Goal: Task Accomplishment & Management: Manage account settings

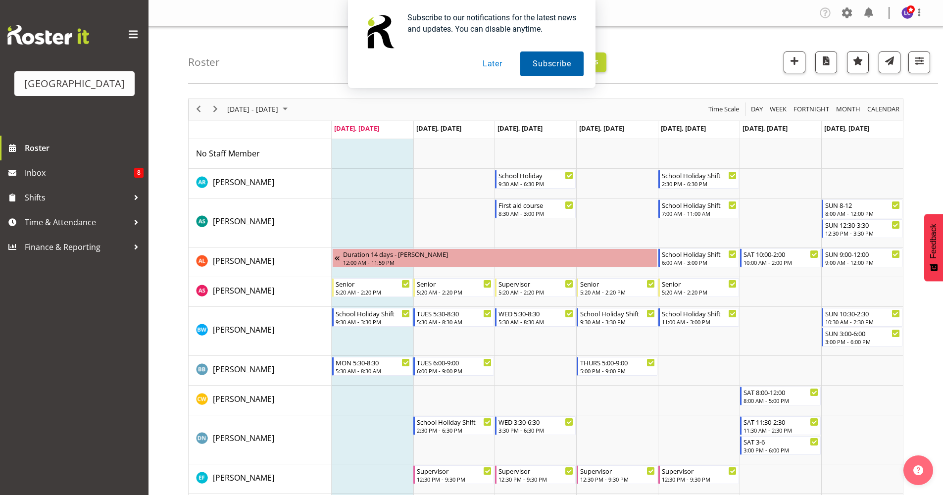
click at [537, 60] on button "Subscribe" at bounding box center [551, 64] width 63 height 25
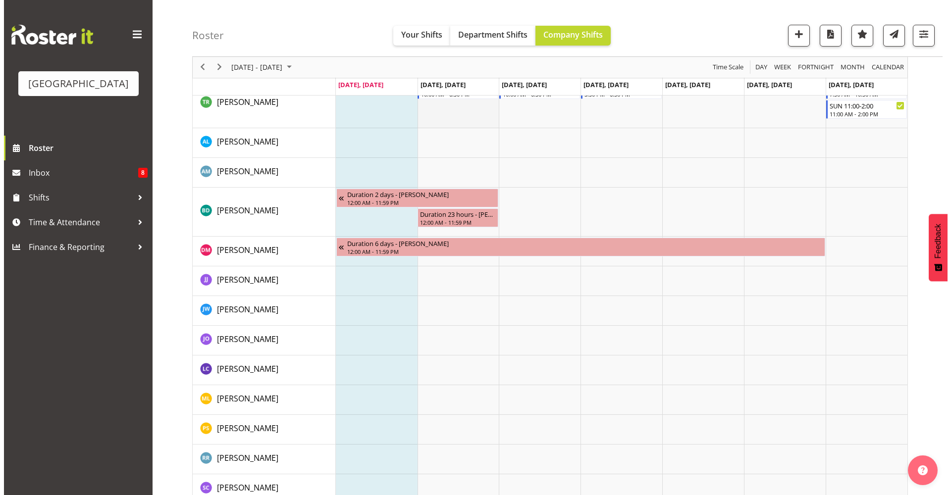
scroll to position [990, 0]
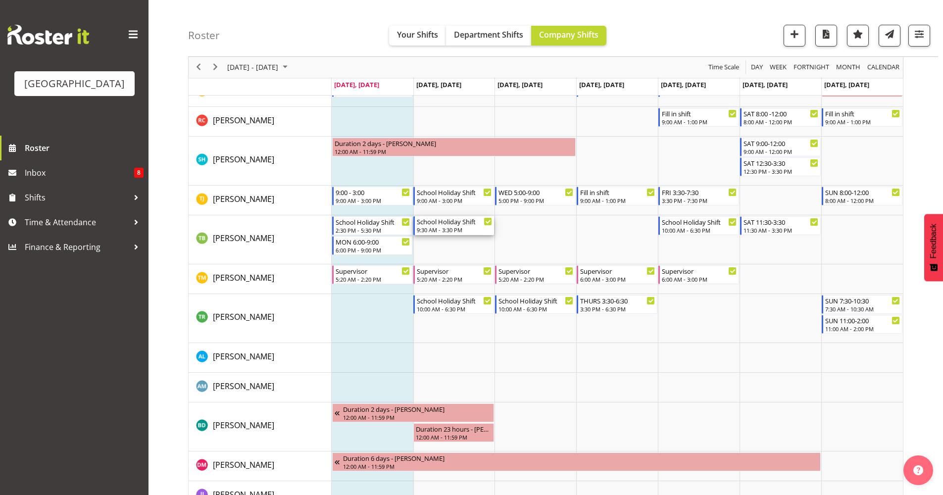
click at [460, 224] on div "School Holiday Shift" at bounding box center [454, 221] width 75 height 10
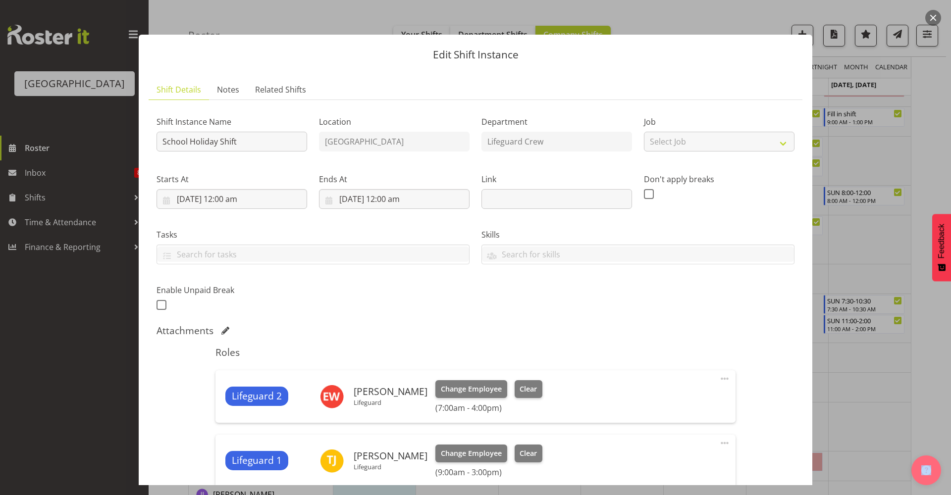
scroll to position [214, 0]
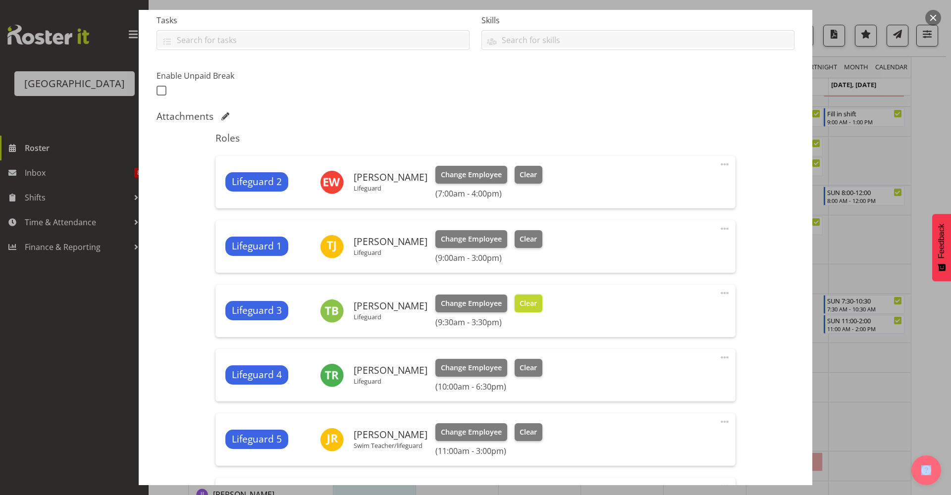
click at [523, 302] on span "Clear" at bounding box center [528, 303] width 17 height 11
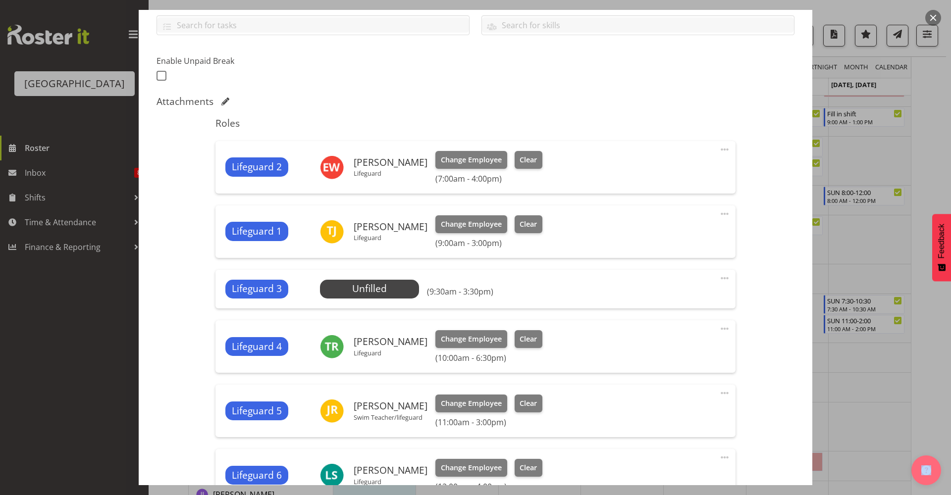
scroll to position [444, 0]
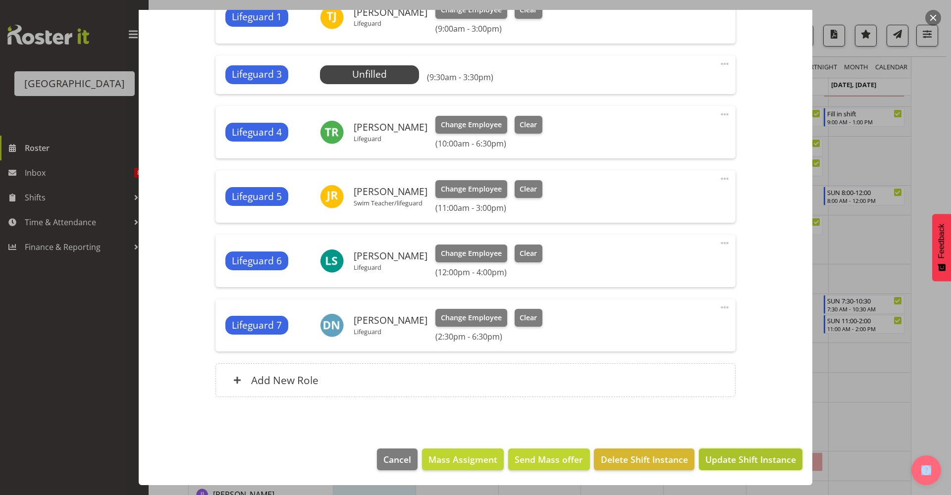
click at [730, 461] on span "Update Shift Instance" at bounding box center [750, 459] width 91 height 13
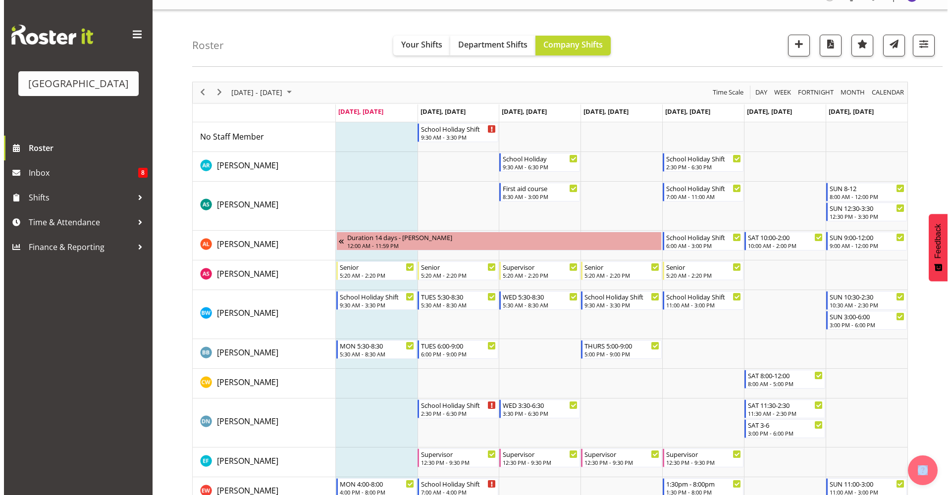
scroll to position [0, 0]
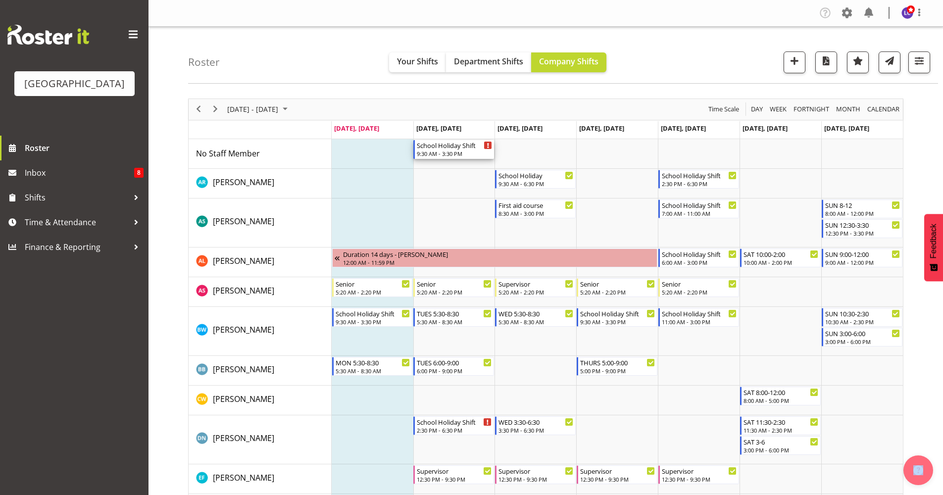
click at [469, 152] on div "9:30 AM - 3:30 PM" at bounding box center [454, 154] width 75 height 8
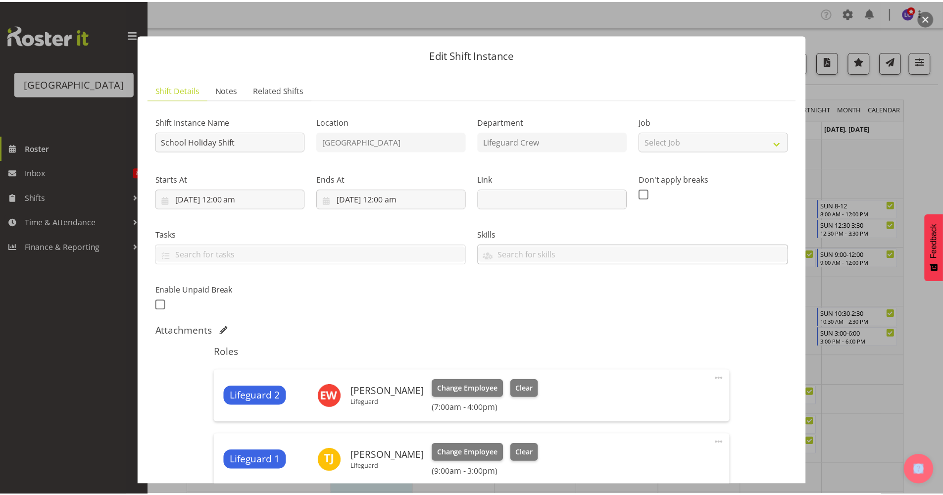
scroll to position [214, 0]
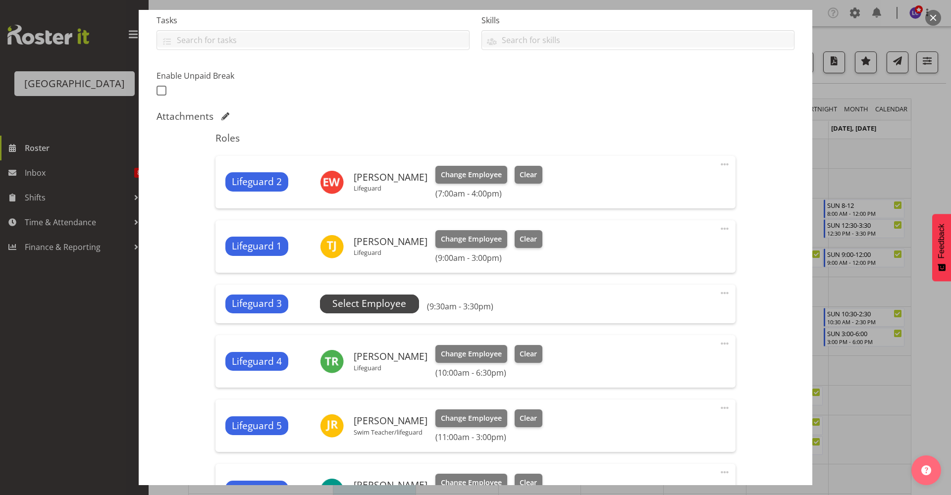
click at [386, 304] on span "Select Employee" at bounding box center [369, 304] width 74 height 14
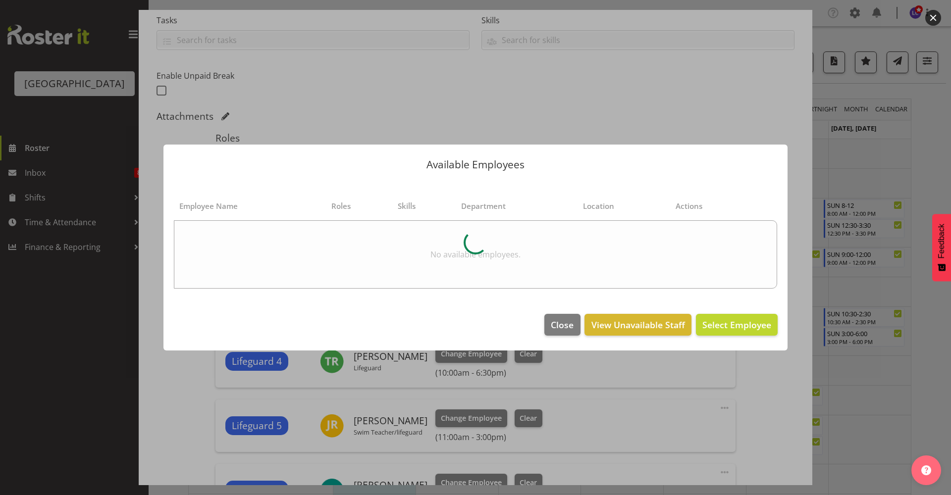
click at [934, 92] on div at bounding box center [475, 247] width 951 height 495
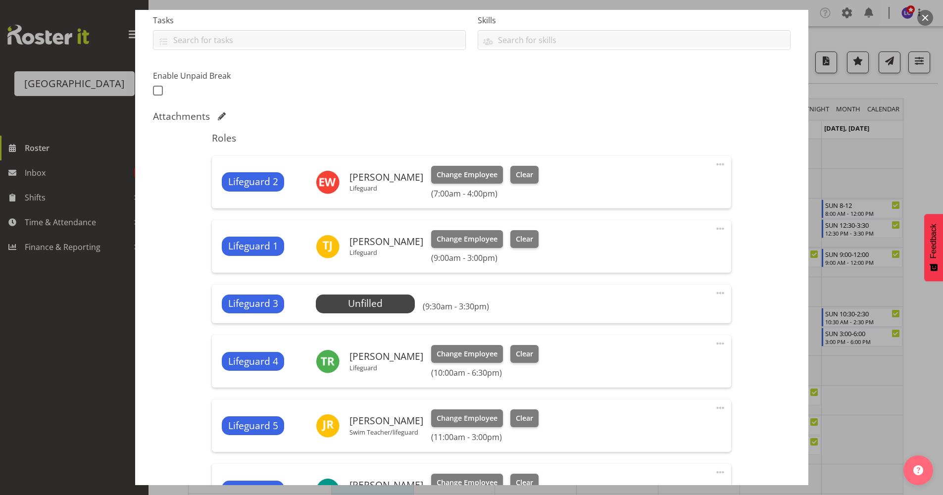
click at [919, 18] on button "button" at bounding box center [926, 18] width 16 height 16
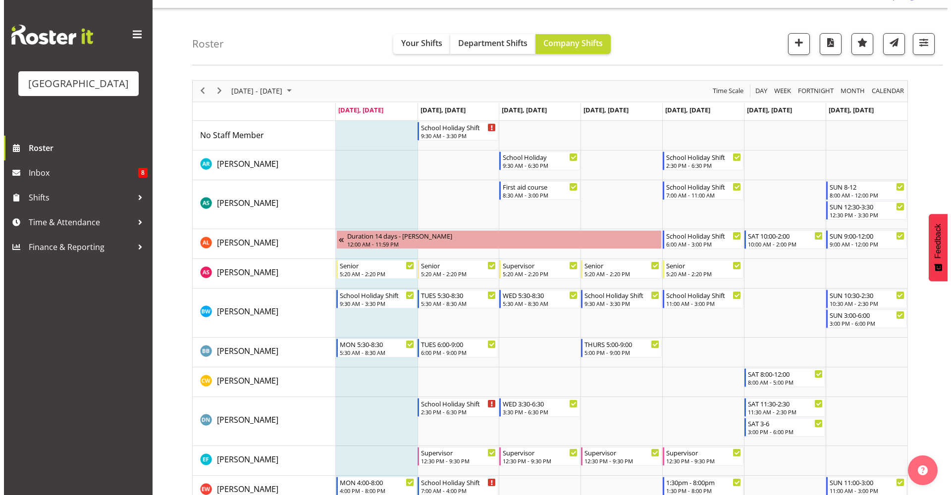
scroll to position [20, 0]
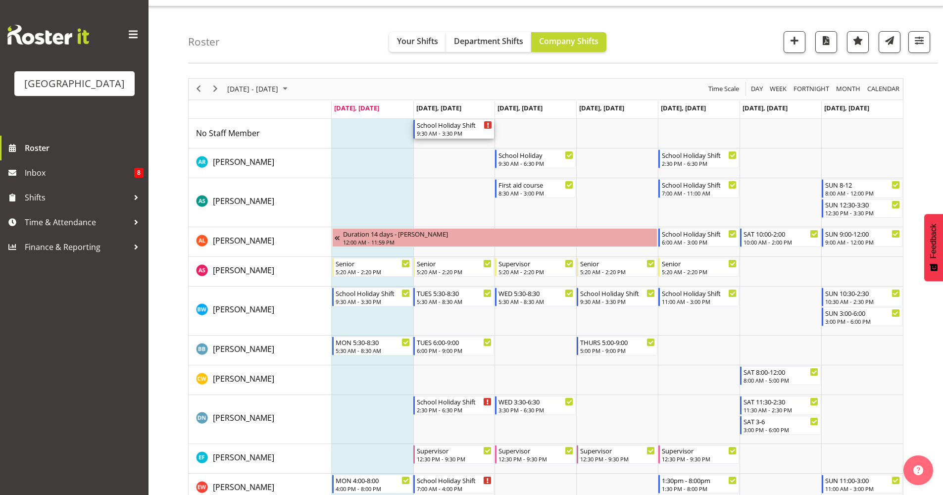
click at [463, 130] on div "School Holiday Shift 9:30 AM - 3:30 PM" at bounding box center [454, 129] width 75 height 19
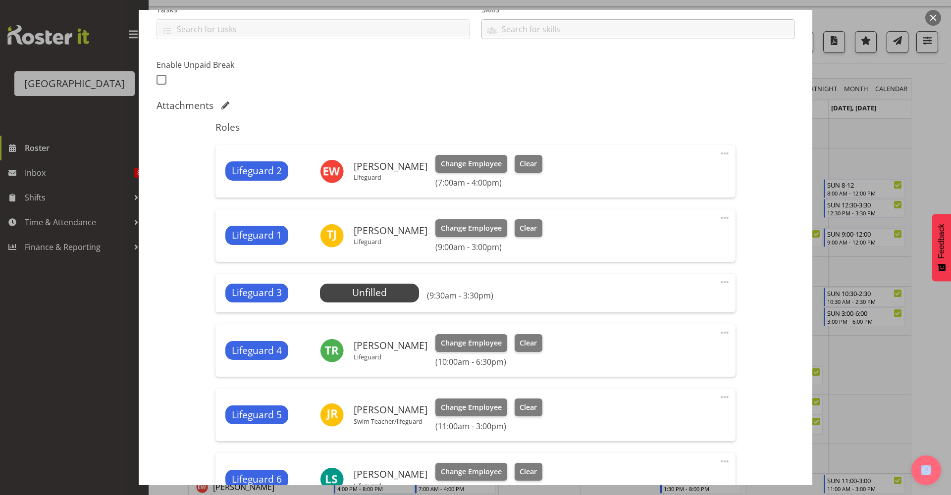
scroll to position [429, 0]
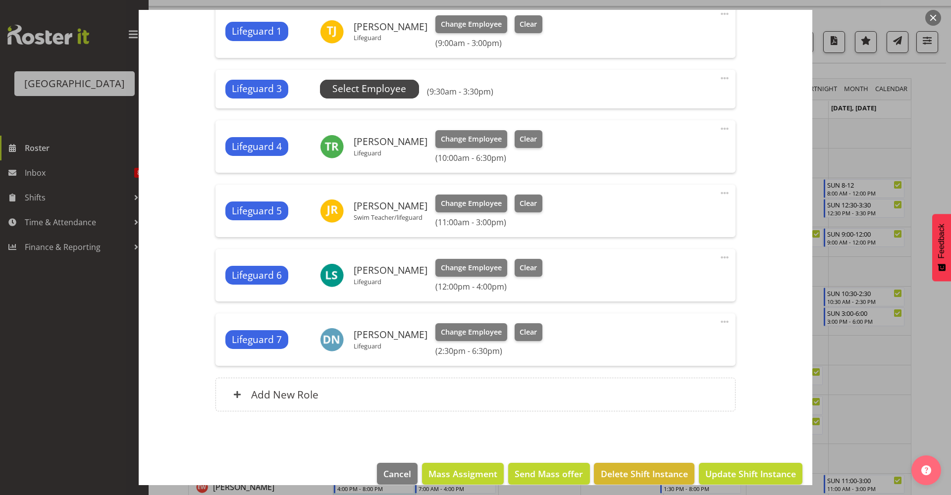
click at [396, 86] on span "Select Employee" at bounding box center [369, 89] width 74 height 14
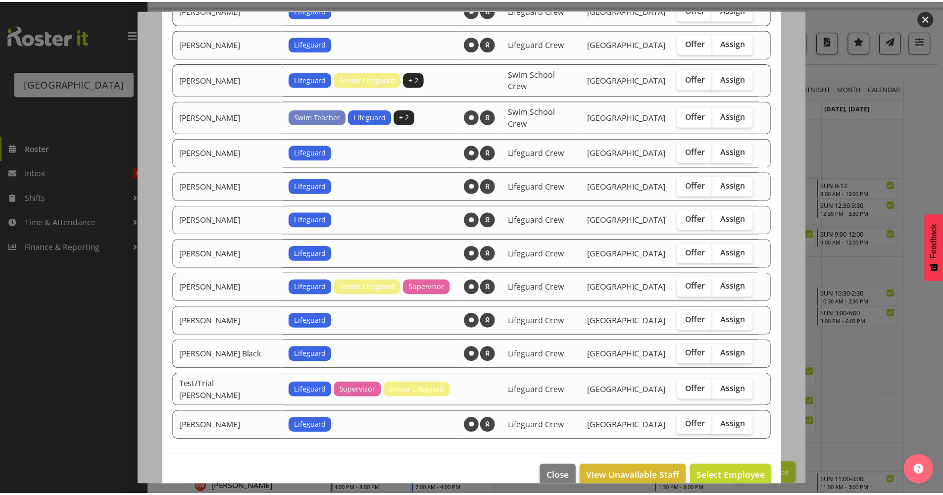
scroll to position [659, 0]
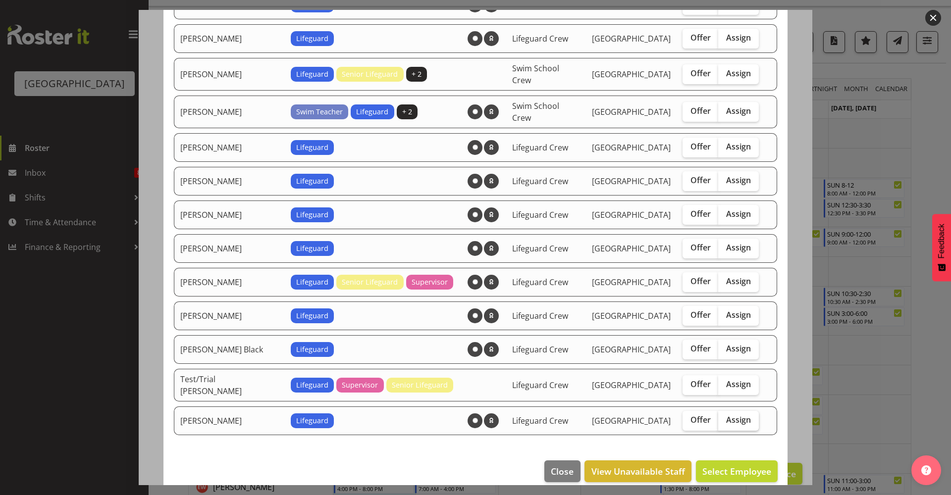
click at [726, 415] on span "Assign" at bounding box center [738, 420] width 25 height 10
click at [723, 417] on input "Assign" at bounding box center [721, 420] width 6 height 6
checkbox input "true"
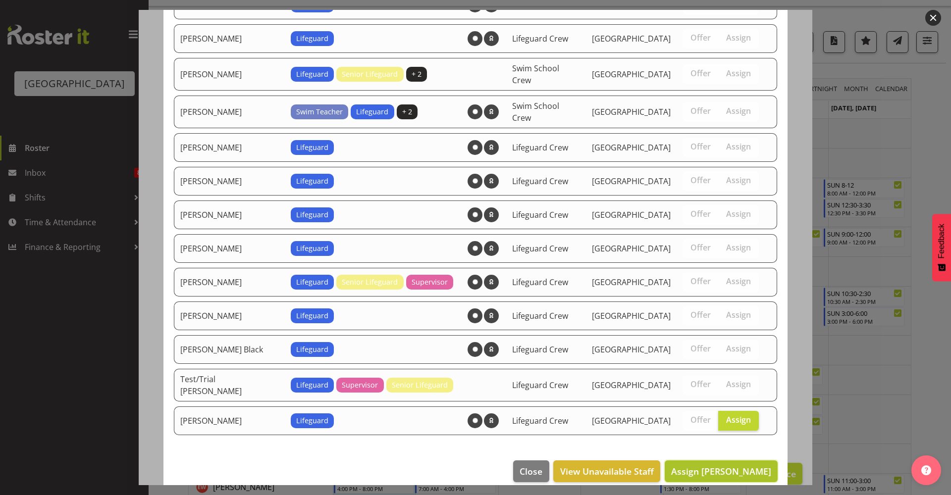
click at [731, 466] on span "Assign Thomas Butson" at bounding box center [721, 472] width 100 height 12
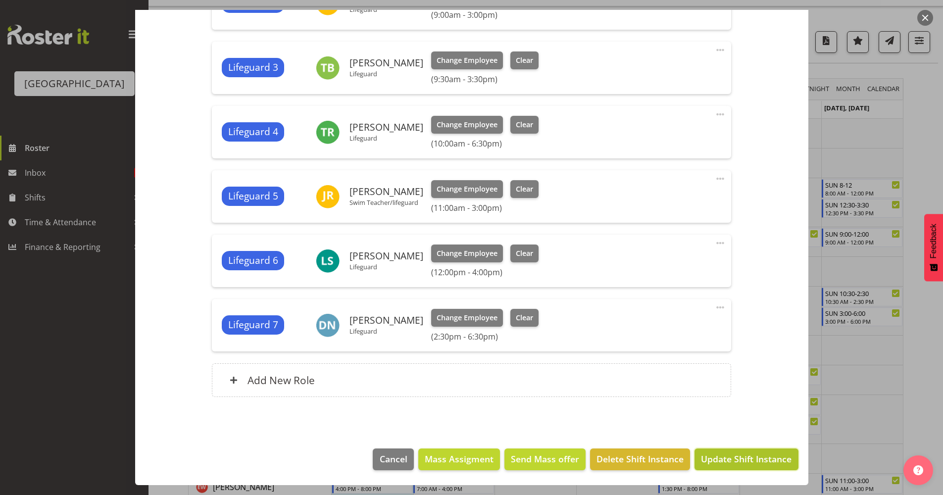
click at [737, 462] on span "Update Shift Instance" at bounding box center [746, 459] width 91 height 13
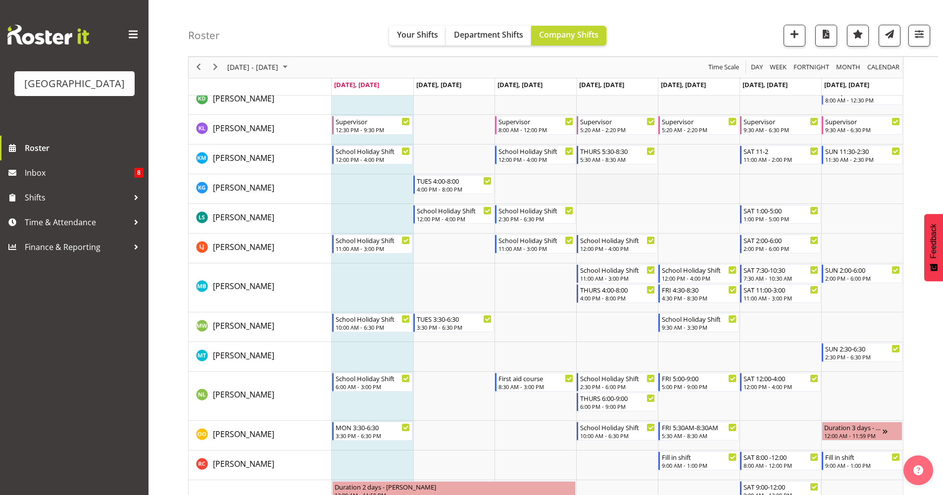
scroll to position [432, 0]
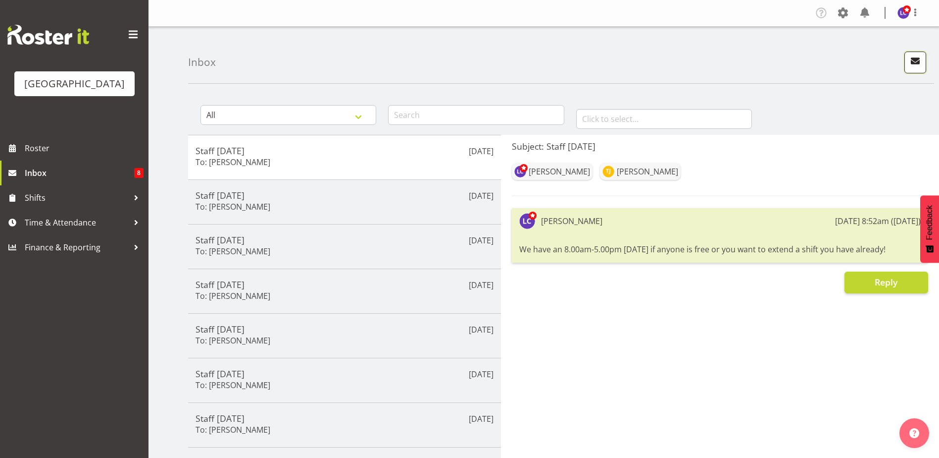
click at [911, 58] on span "button" at bounding box center [915, 60] width 13 height 13
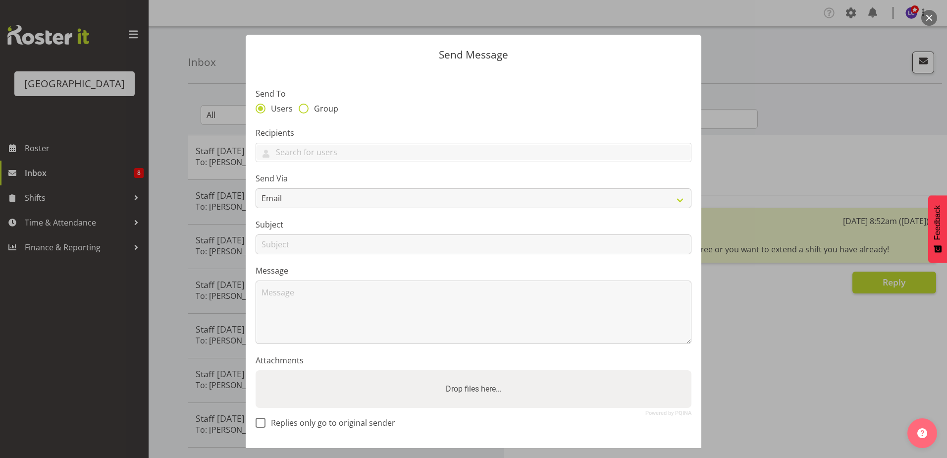
click at [331, 104] on span "Group" at bounding box center [324, 109] width 30 height 10
click at [305, 105] on input "Group" at bounding box center [302, 108] width 6 height 6
radio input "true"
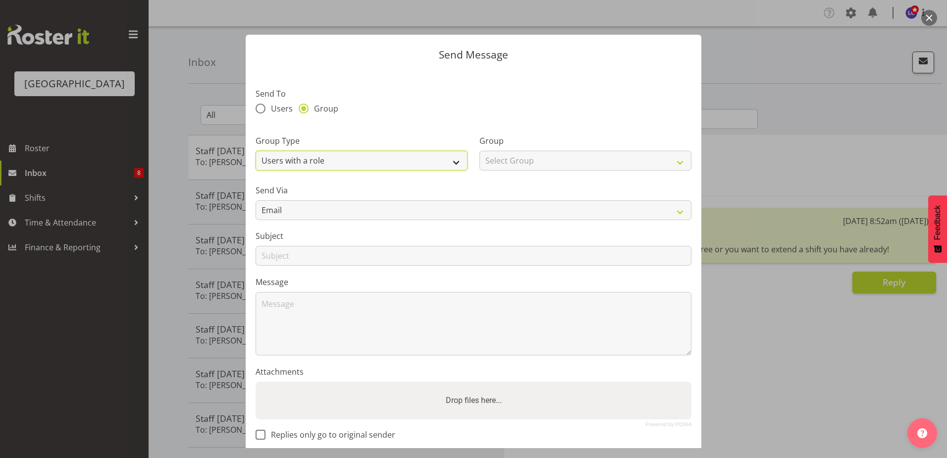
click at [358, 169] on select "Users with a role Users with a skill Primary users in a location All users in a…" at bounding box center [362, 161] width 212 height 20
click at [256, 151] on select "Users with a role Users with a skill Primary users in a location All users in a…" at bounding box center [362, 161] width 212 height 20
drag, startPoint x: 349, startPoint y: 153, endPoint x: 349, endPoint y: 163, distance: 9.9
click at [349, 153] on select "Users with a role Users with a skill Primary users in a location All users in a…" at bounding box center [362, 161] width 212 height 20
select select "all_department"
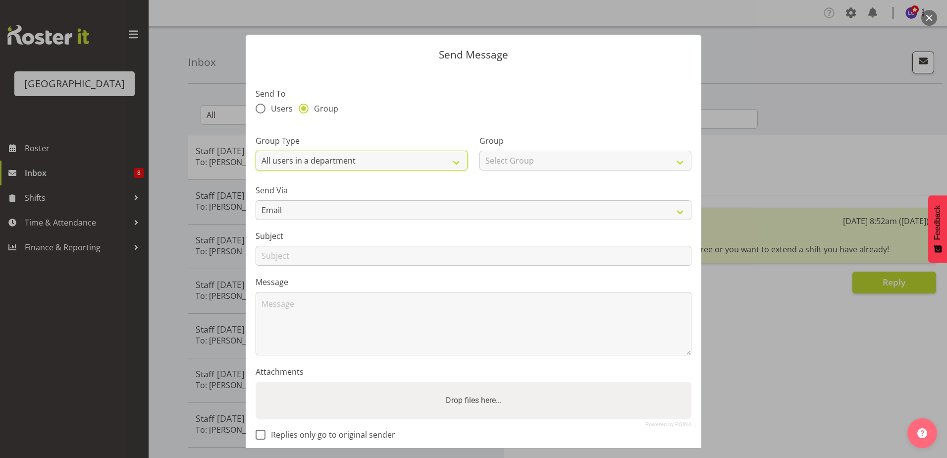
click at [256, 151] on select "Users with a role Users with a skill Primary users in a location All users in a…" at bounding box center [362, 161] width 212 height 20
click at [577, 144] on label "Group" at bounding box center [585, 141] width 212 height 12
click at [572, 159] on select "Select Group Cleaning Crew Customer Services Crew Lifeguard Crew Maintenance Cr…" at bounding box center [585, 161] width 212 height 20
select select "114"
click at [479, 151] on select "Select Group Cleaning Crew Customer Services Crew Lifeguard Crew Maintenance Cr…" at bounding box center [585, 161] width 212 height 20
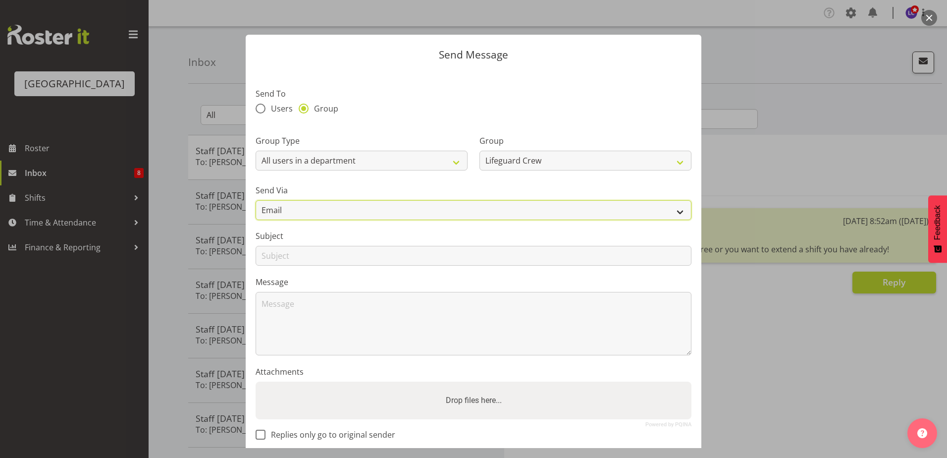
click at [419, 209] on select "Email SMS" at bounding box center [474, 210] width 436 height 20
select select "sms"
click at [256, 200] on select "Email SMS" at bounding box center [474, 210] width 436 height 20
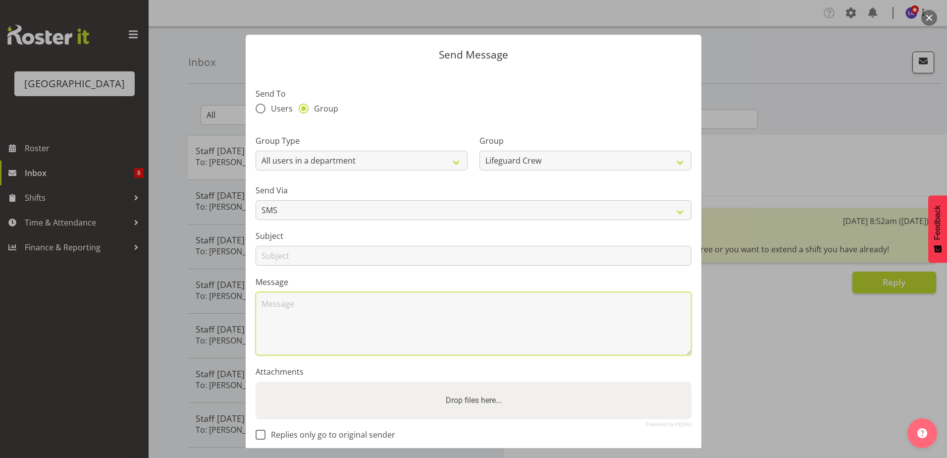
click at [355, 317] on textarea at bounding box center [474, 323] width 436 height 63
drag, startPoint x: 268, startPoint y: 344, endPoint x: 265, endPoint y: 351, distance: 8.2
click at [262, 351] on textarea "Hey Team, We have some shifts this week: - Tuesday 3.30-6.30 - Firday 9.30-3.30" at bounding box center [474, 323] width 436 height 63
click at [339, 348] on textarea "Hey Team, We have some shifts this week: - Tuesday 3.30-6.30 - Friday 9.30-3.30" at bounding box center [474, 323] width 436 height 63
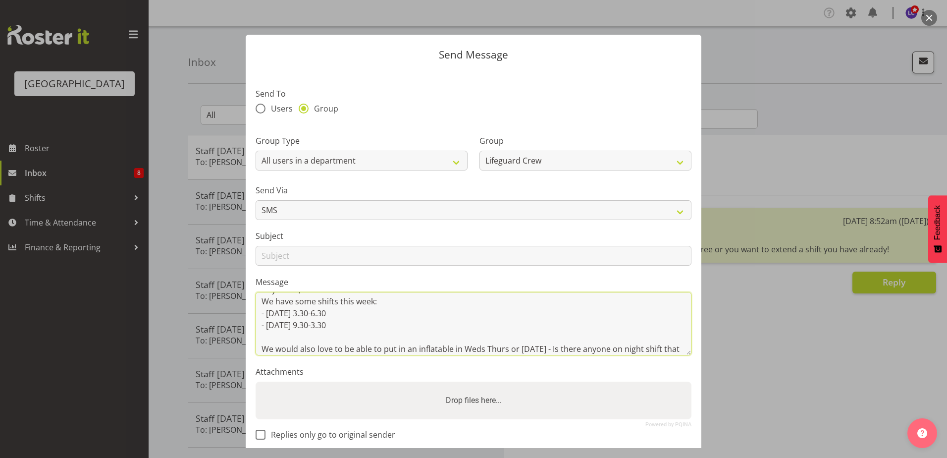
scroll to position [26, 0]
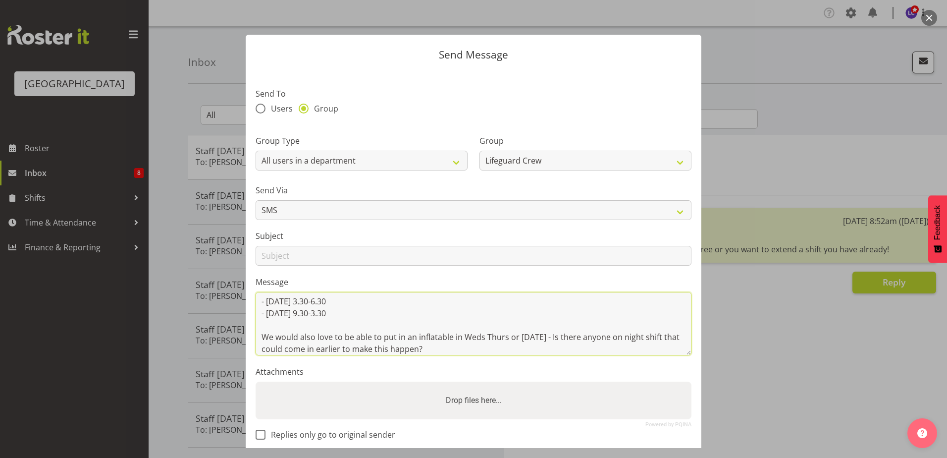
drag, startPoint x: 484, startPoint y: 337, endPoint x: 518, endPoint y: 398, distance: 69.6
click at [484, 337] on textarea "Hey Team, We have some shifts this week: - Tuesday 3.30-6.30 - Friday 9.30-3.30…" at bounding box center [474, 323] width 436 height 63
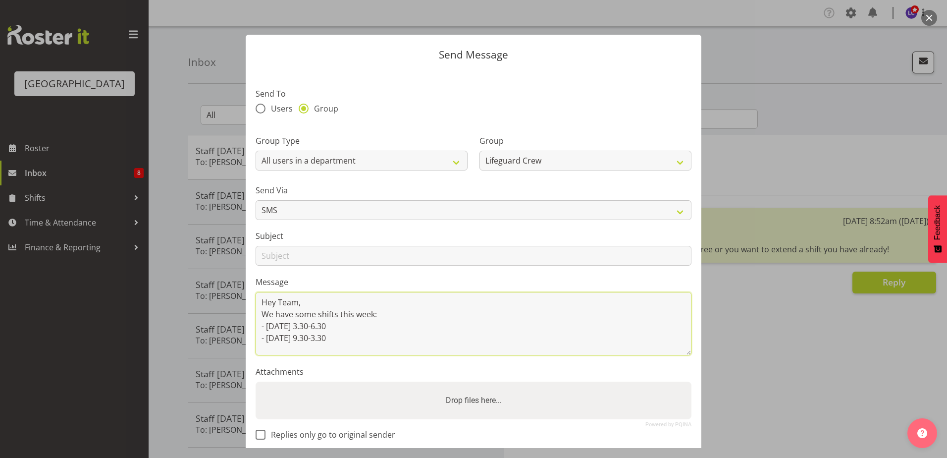
scroll to position [0, 0]
type textarea "Hey Team, We have some shifts this week: - Tuesday 3.30-6.30 - Friday 9.30-3.30…"
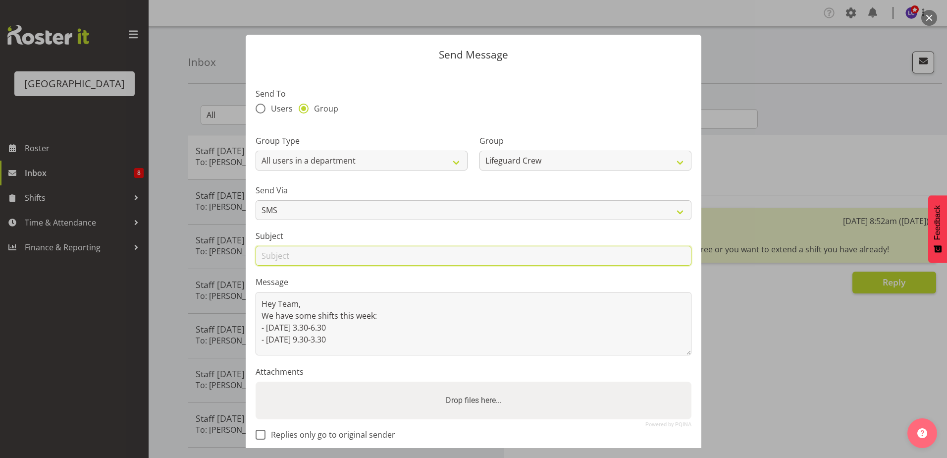
click at [431, 251] on input "text" at bounding box center [474, 256] width 436 height 20
type input "S"
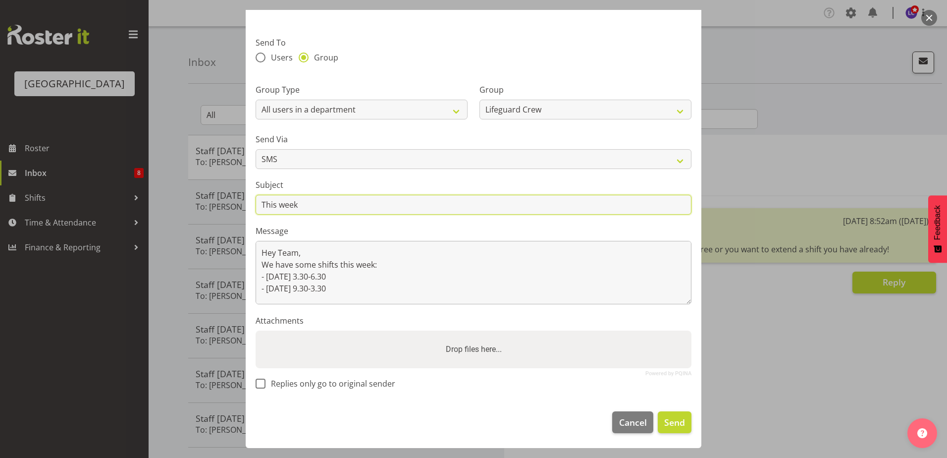
type input "This week"
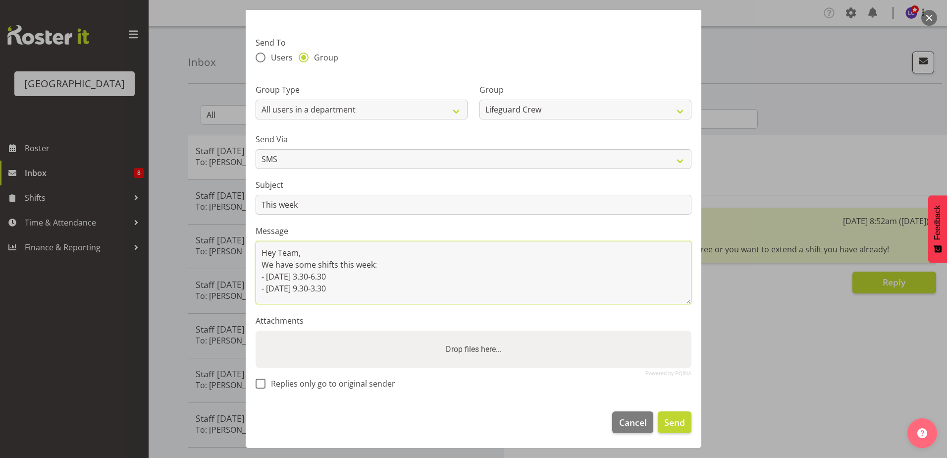
click at [494, 260] on textarea "Hey Team, We have some shifts this week: - Tuesday 3.30-6.30 - Friday 9.30-3.30…" at bounding box center [474, 272] width 436 height 63
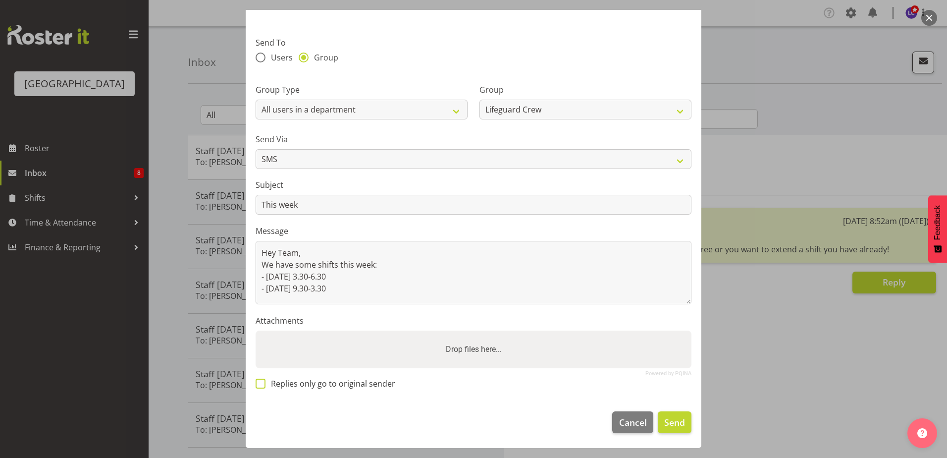
click at [321, 384] on span "Replies only go to original sender" at bounding box center [330, 383] width 130 height 10
click at [262, 384] on input "Replies only go to original sender" at bounding box center [259, 383] width 6 height 6
checkbox input "true"
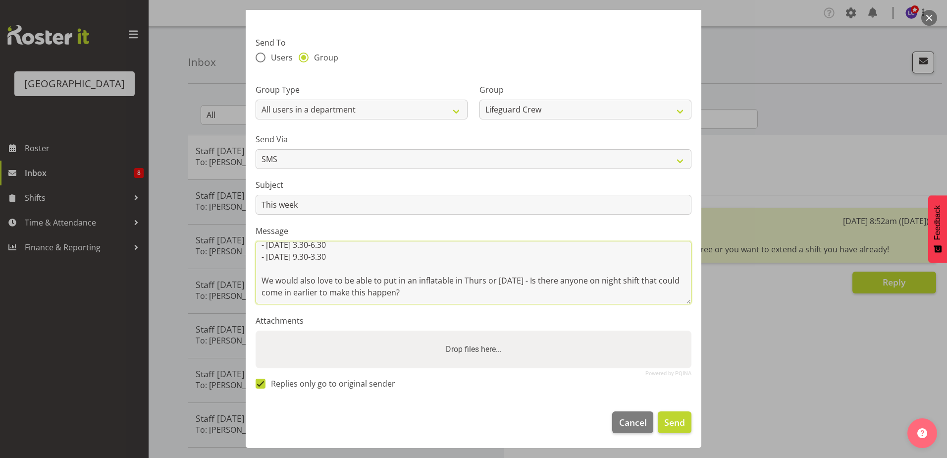
click at [504, 289] on textarea "Hey Team, We have some shifts this week: - Tuesday 3.30-6.30 - Friday 9.30-3.30…" at bounding box center [474, 272] width 436 height 63
type textarea "Hey Team, We have some shifts this week: - Tuesday 3.30-6.30 - Friday 9.30-3.30…"
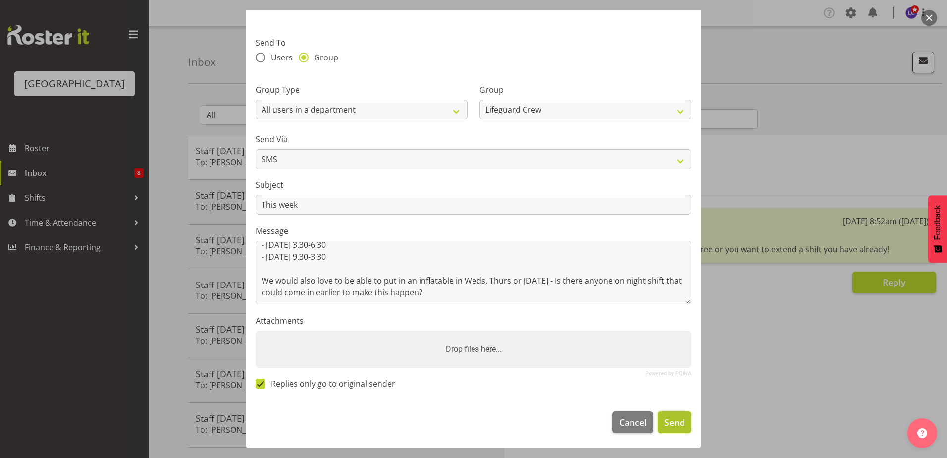
click at [677, 423] on span "Send" at bounding box center [674, 422] width 21 height 13
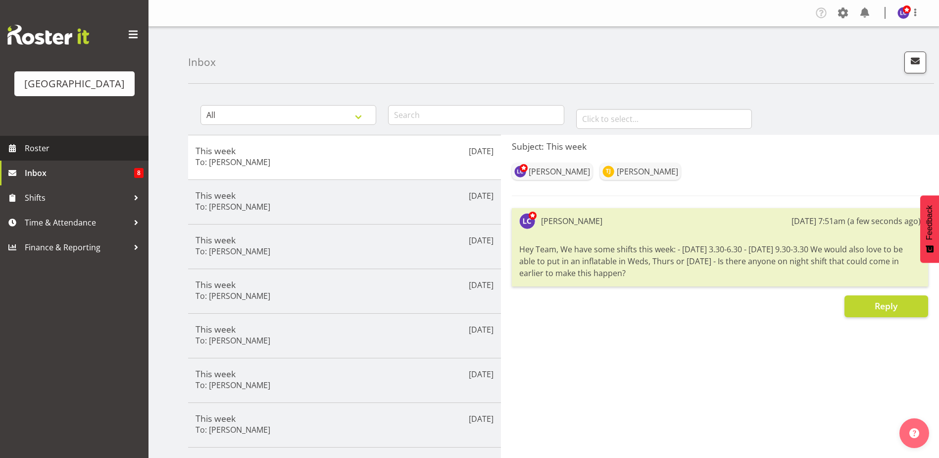
click at [88, 146] on span "Roster" at bounding box center [84, 148] width 119 height 15
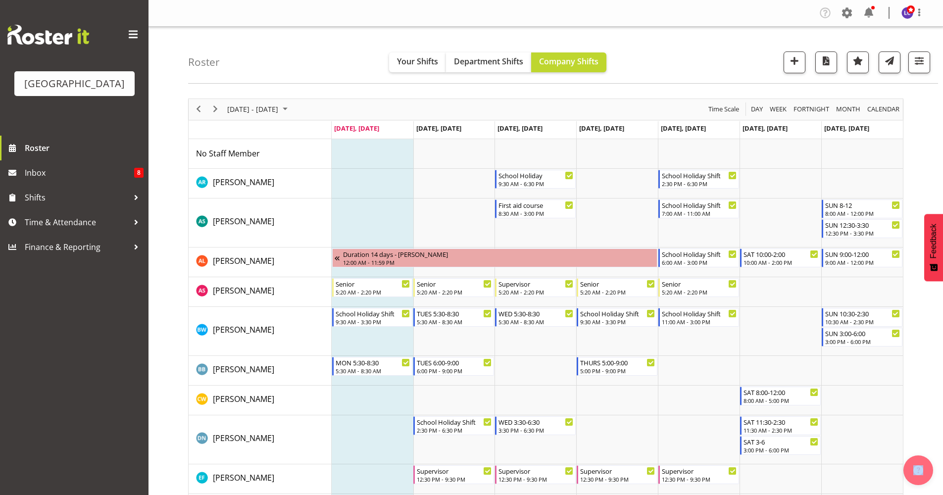
drag, startPoint x: 942, startPoint y: 81, endPoint x: 944, endPoint y: 97, distance: 15.5
click at [943, 97] on html "Splash Palace Roster Inbox 8 Shifts Time & Attendance Finance & Reporting Compa…" at bounding box center [471, 247] width 943 height 495
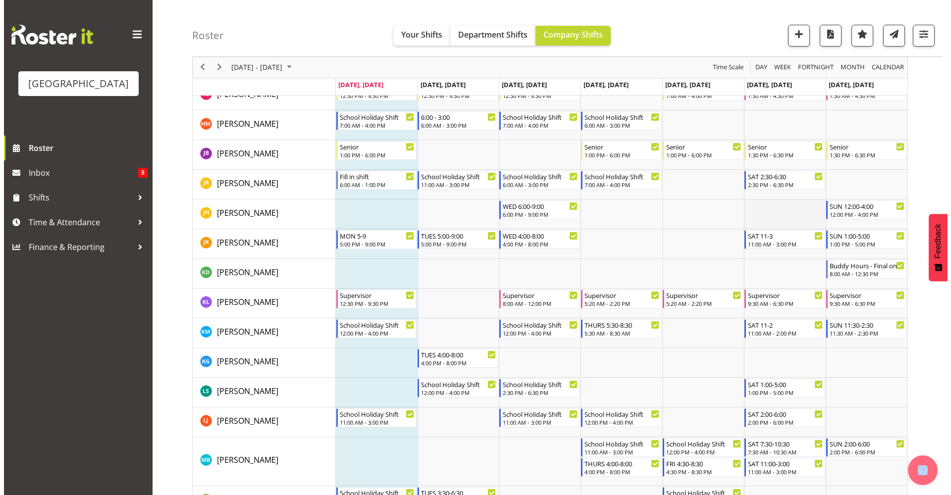
scroll to position [688, 0]
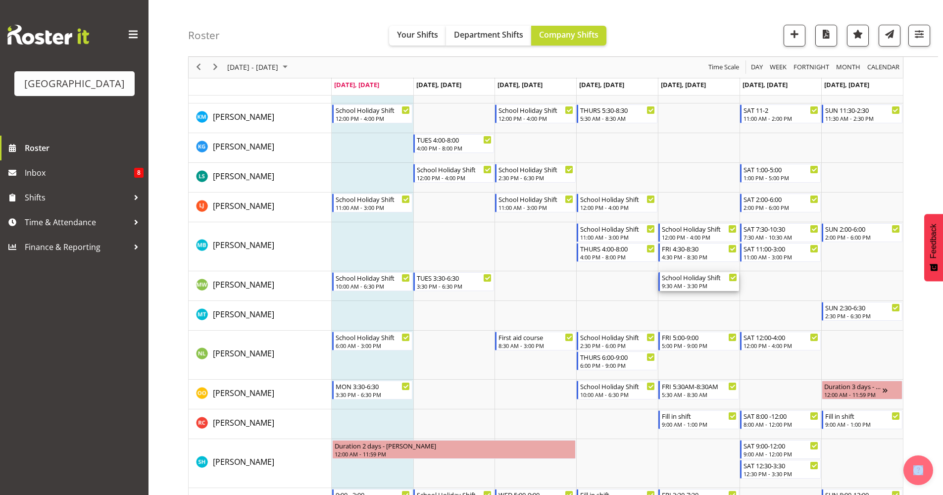
click at [702, 287] on div "9:30 AM - 3:30 PM" at bounding box center [699, 286] width 75 height 8
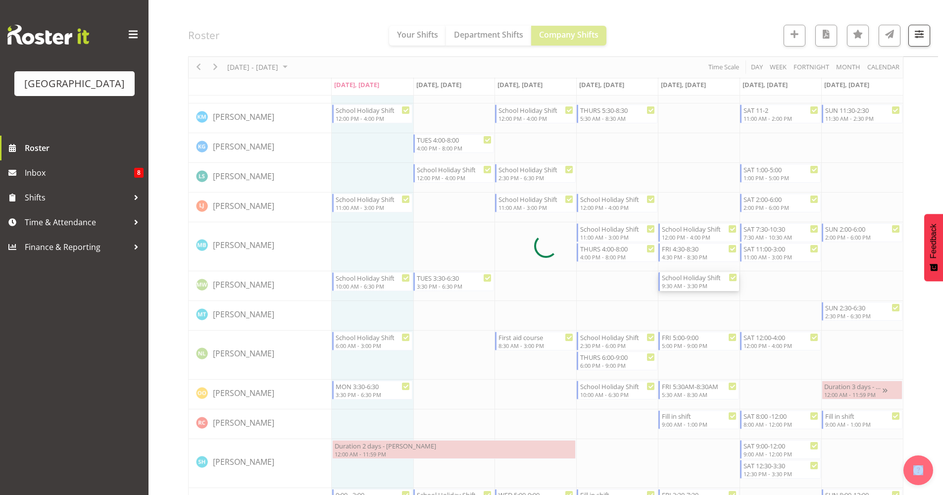
click at [702, 287] on div at bounding box center [546, 246] width 716 height 1671
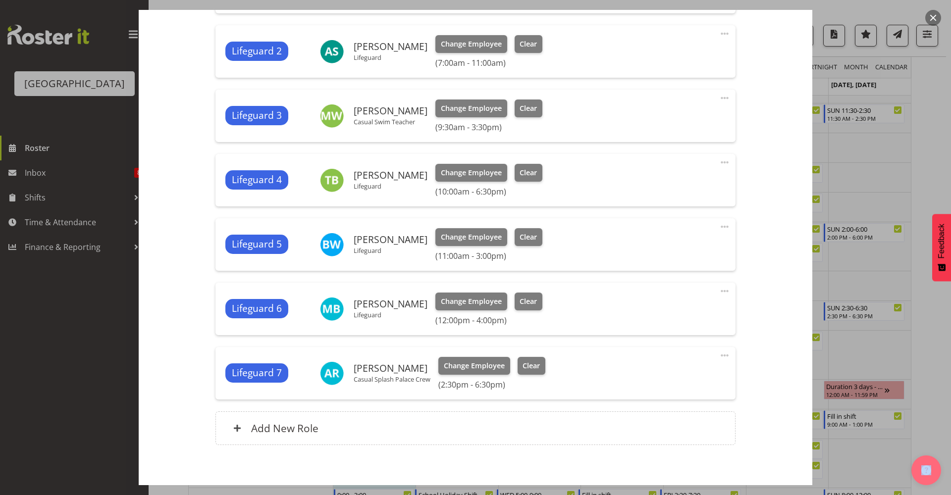
scroll to position [429, 0]
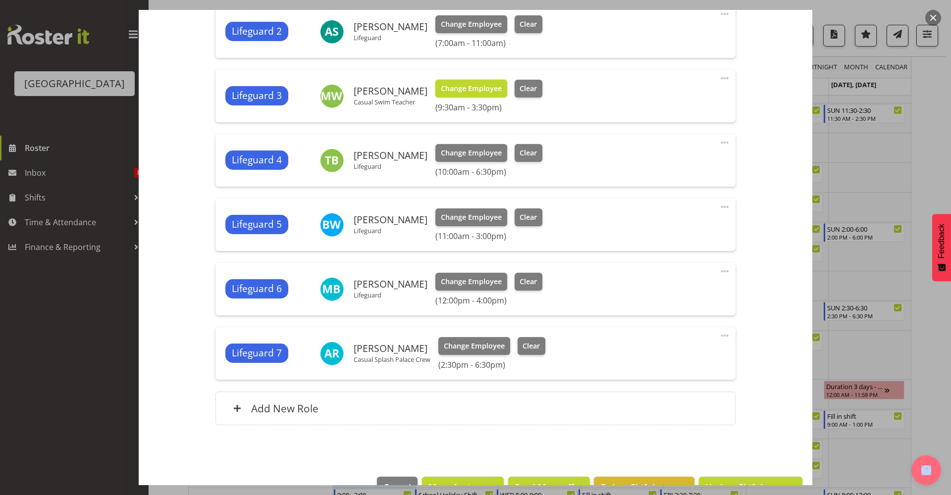
click at [468, 90] on span "Change Employee" at bounding box center [471, 88] width 61 height 11
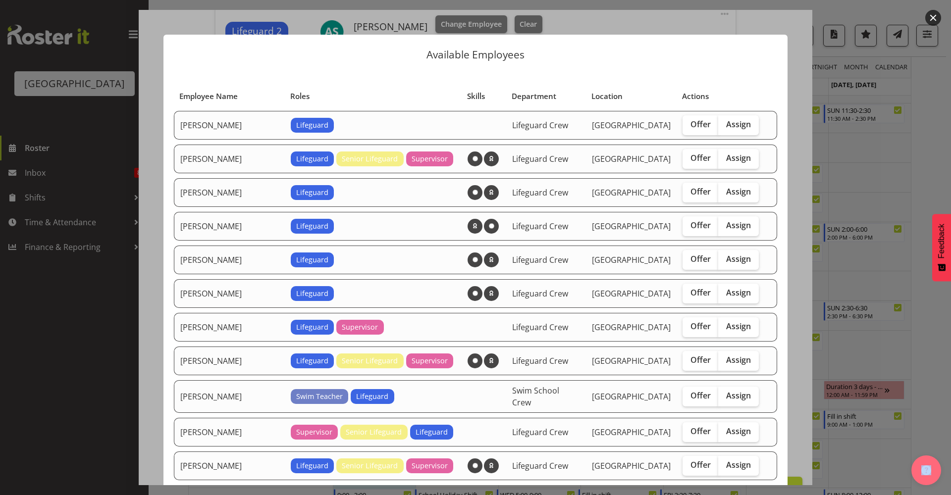
scroll to position [214, 0]
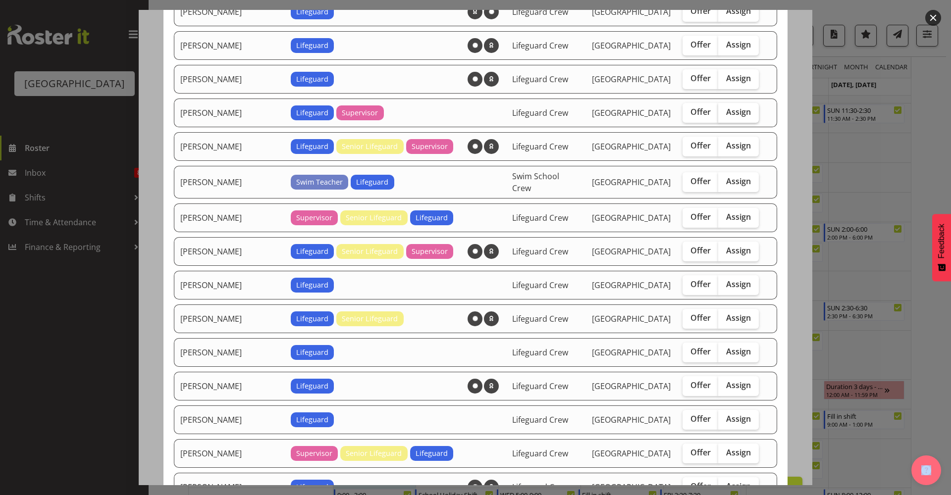
click at [728, 116] on span "Assign" at bounding box center [738, 112] width 25 height 10
click at [725, 115] on input "Assign" at bounding box center [721, 112] width 6 height 6
checkbox input "true"
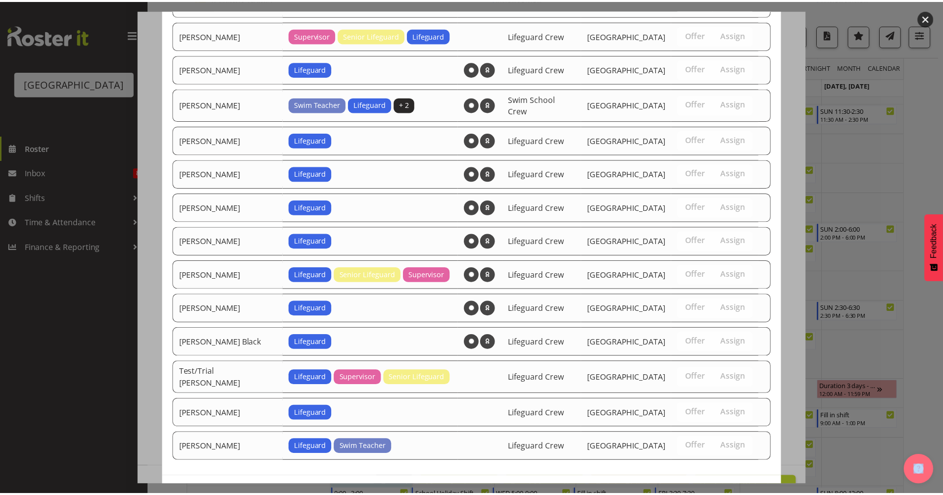
scroll to position [659, 0]
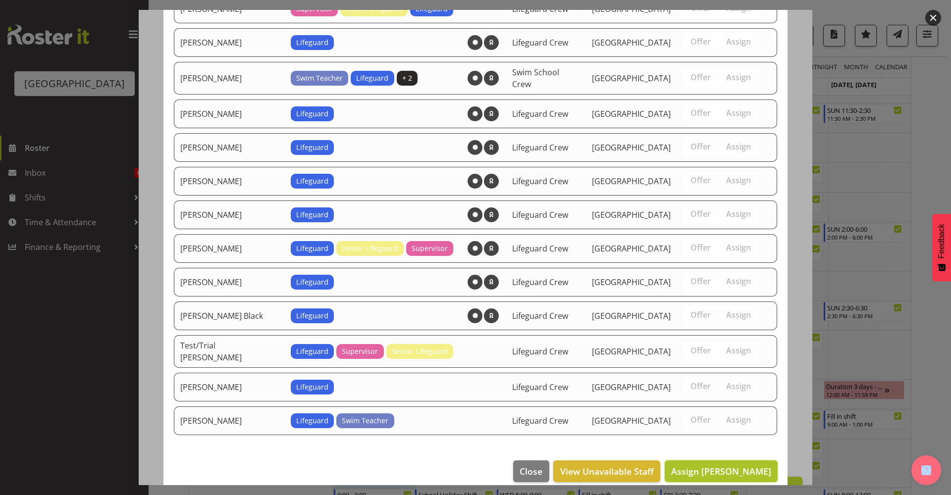
click at [736, 469] on button "Assign [PERSON_NAME]" at bounding box center [721, 472] width 113 height 22
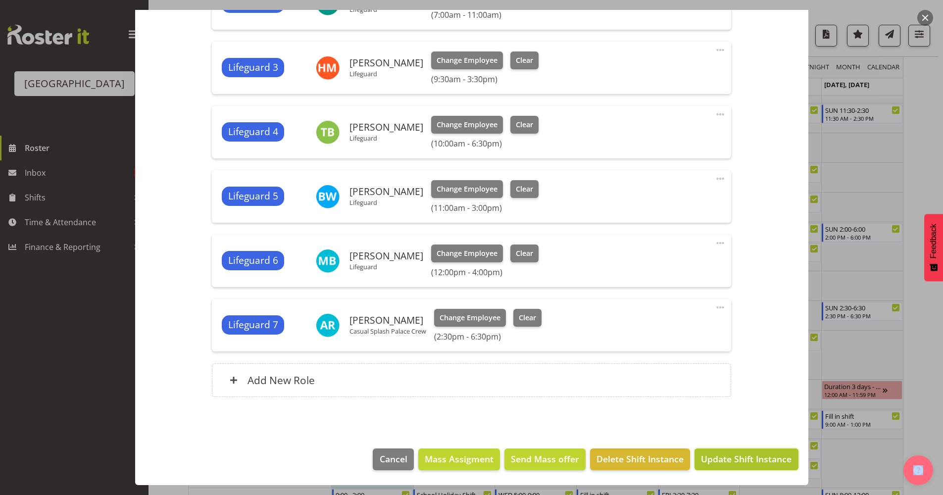
click at [749, 454] on span "Update Shift Instance" at bounding box center [746, 459] width 91 height 13
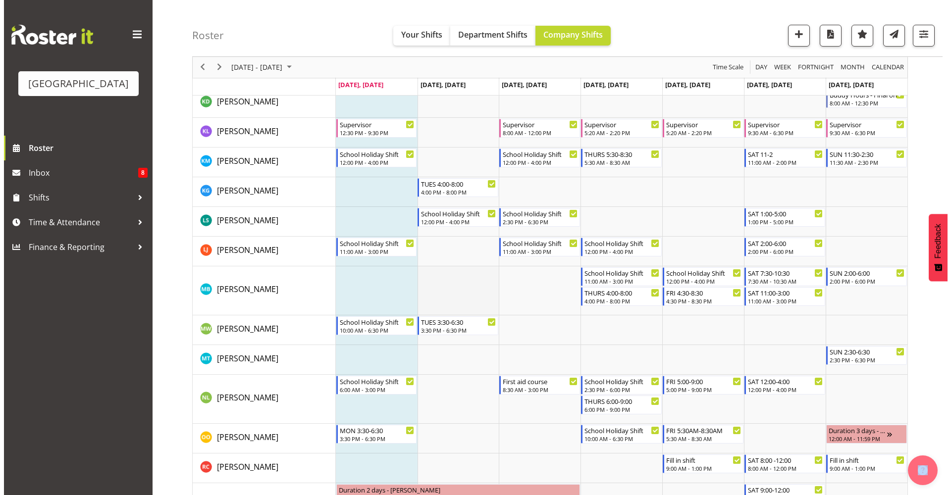
scroll to position [858, 0]
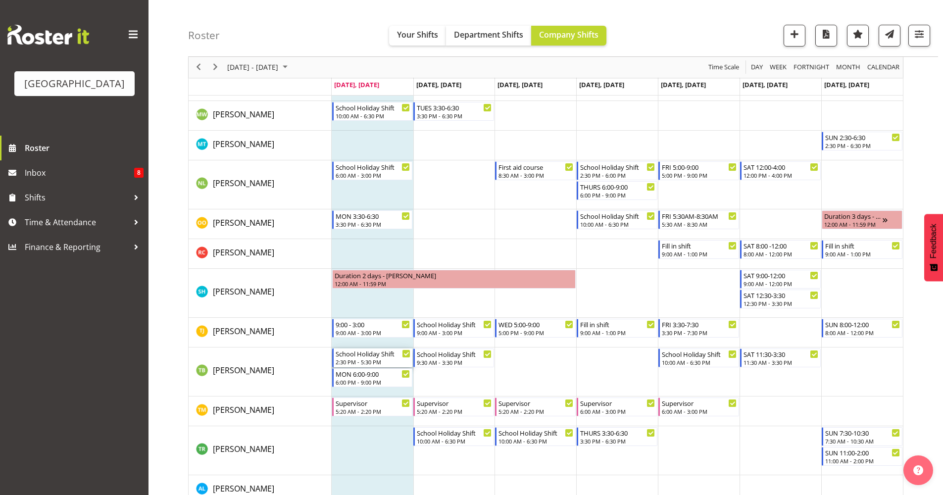
click at [367, 360] on div "2:30 PM - 5:30 PM" at bounding box center [373, 362] width 75 height 8
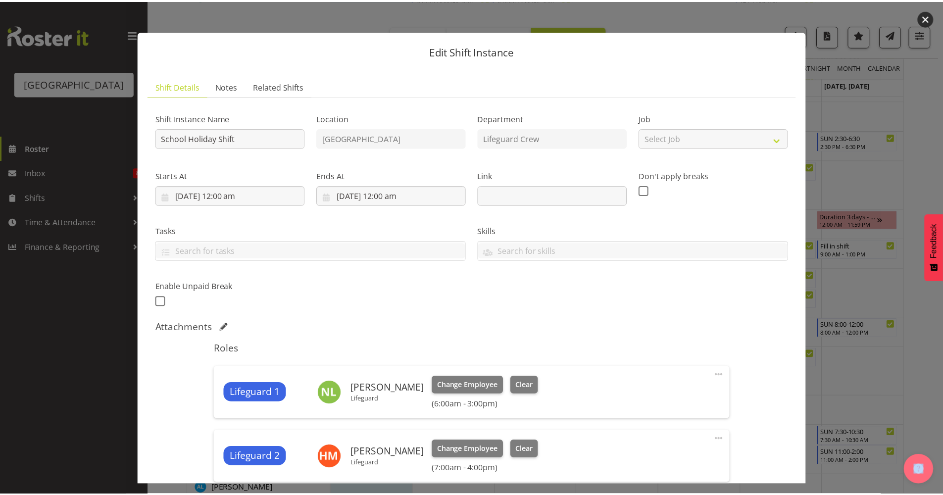
scroll to position [0, 0]
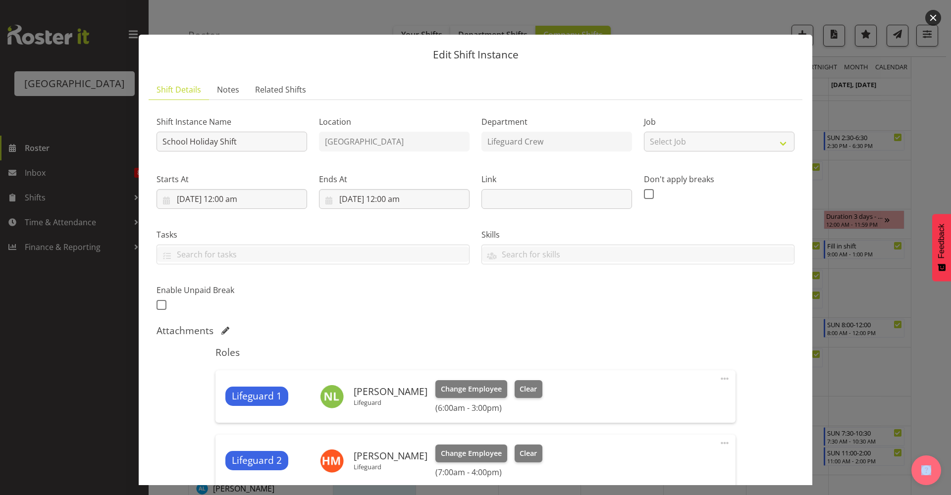
click at [936, 18] on button "button" at bounding box center [933, 18] width 16 height 16
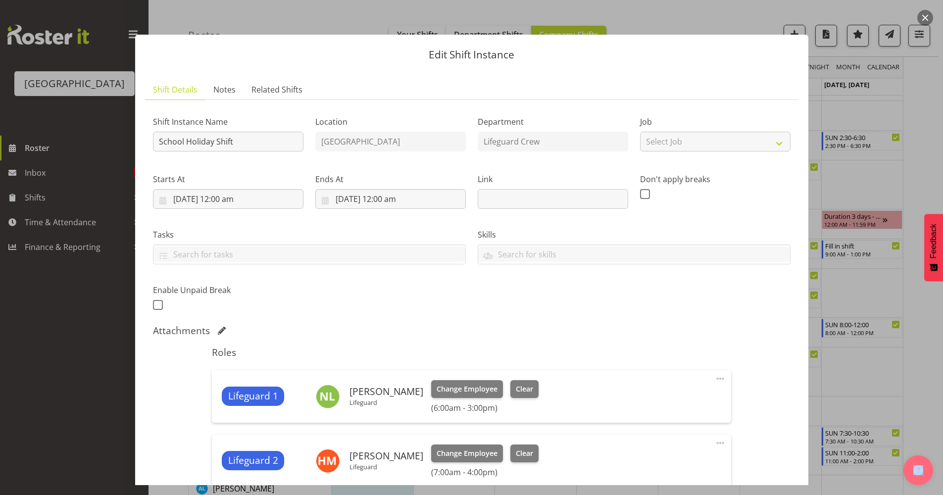
click at [924, 14] on button "button" at bounding box center [926, 18] width 16 height 16
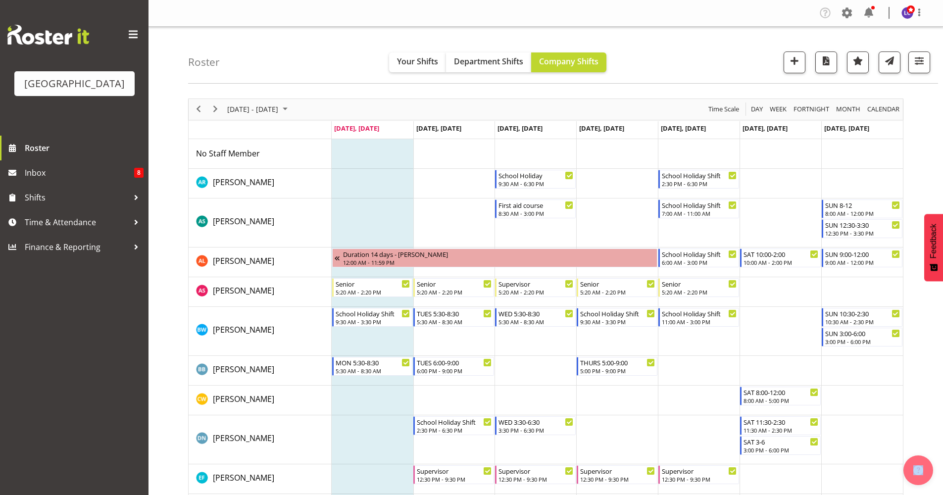
click at [210, 103] on div "next period" at bounding box center [215, 109] width 17 height 21
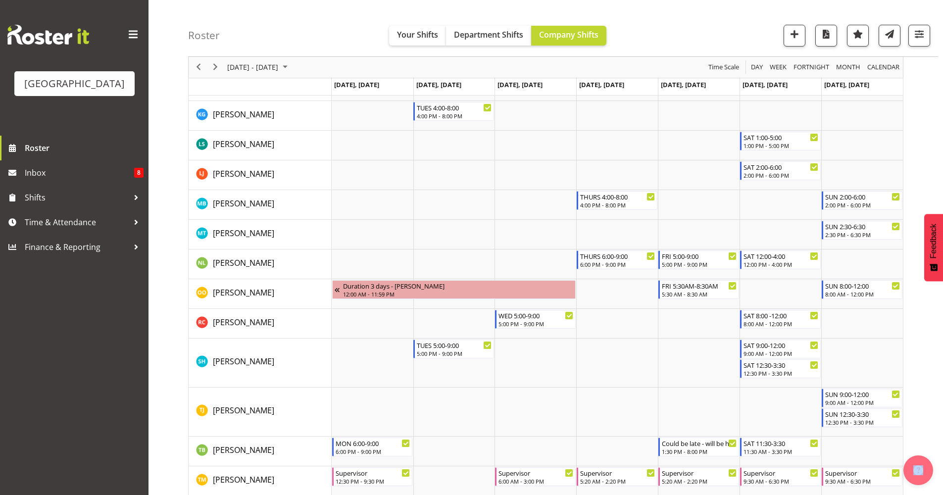
scroll to position [767, 0]
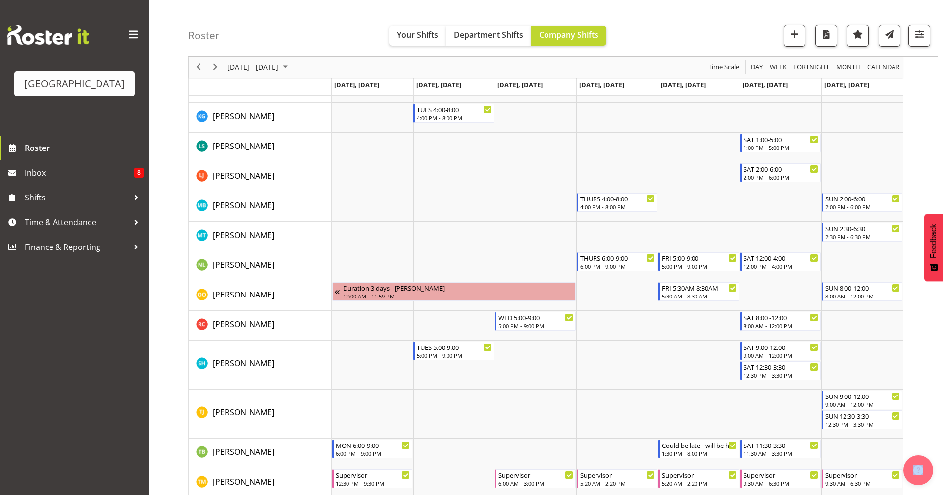
click at [943, 262] on button "Feedback" at bounding box center [934, 247] width 19 height 67
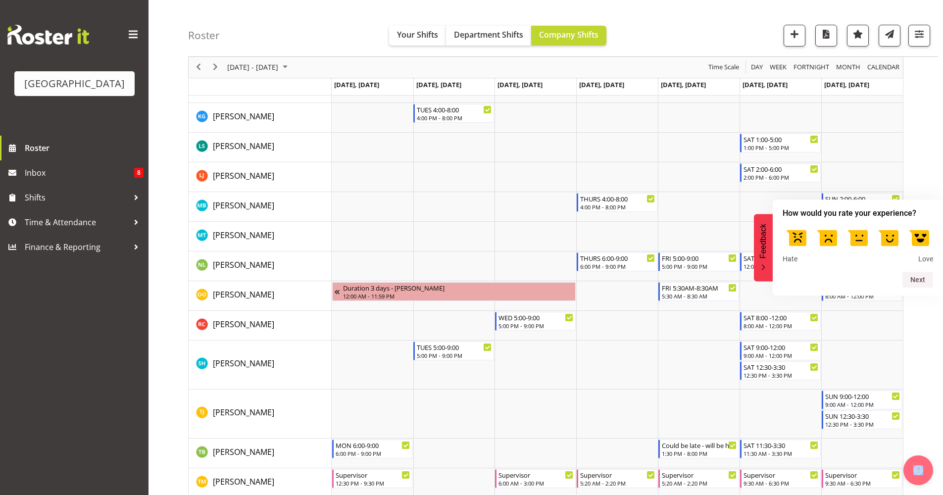
click at [764, 241] on span "Feedback" at bounding box center [763, 241] width 9 height 35
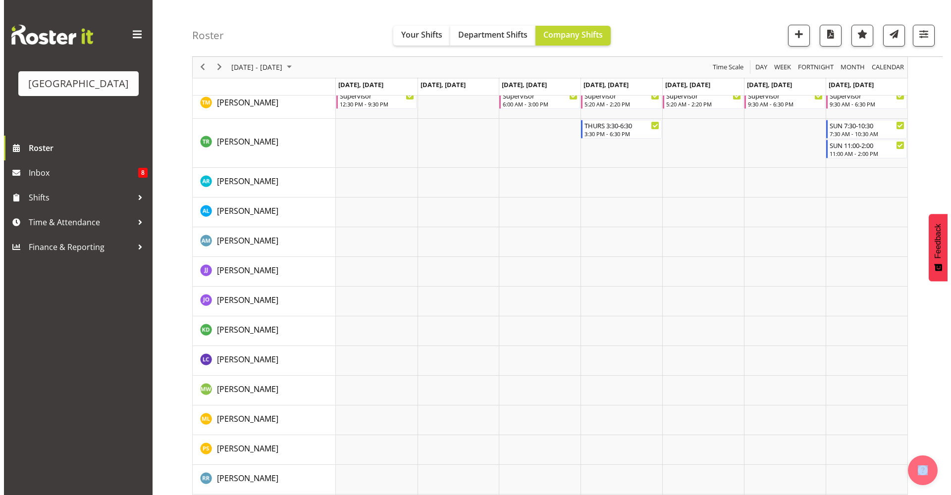
scroll to position [1148, 0]
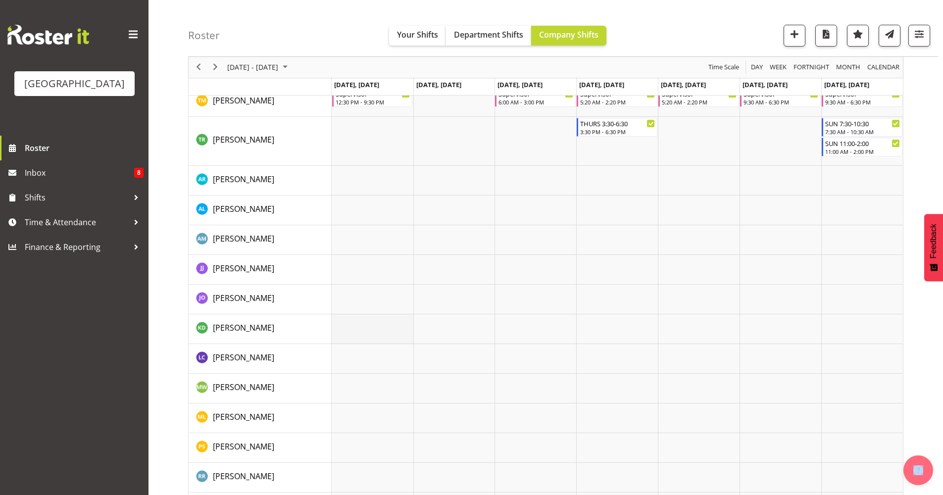
click at [370, 332] on td "Timeline Week of October 6, 2025" at bounding box center [373, 329] width 82 height 30
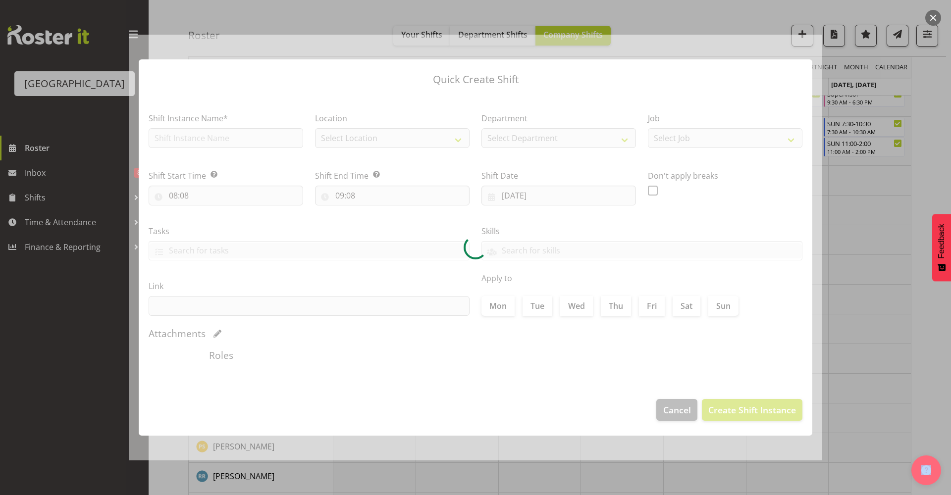
type input "[DATE]"
checkbox input "true"
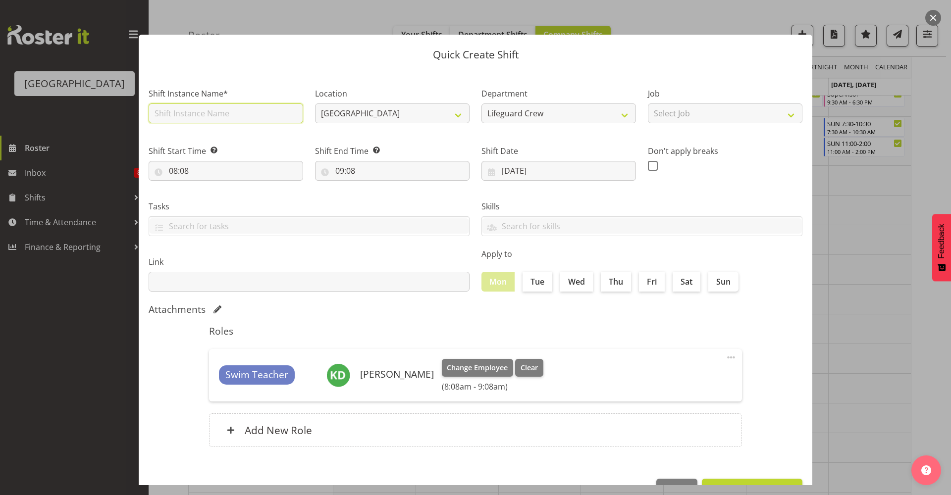
click at [260, 122] on input "text" at bounding box center [226, 114] width 155 height 20
drag, startPoint x: 260, startPoint y: 117, endPoint x: 144, endPoint y: 114, distance: 116.9
click at [144, 114] on div "Shift Instance Name* Meeting with [PERSON_NAME]" at bounding box center [226, 102] width 166 height 57
drag, startPoint x: 175, startPoint y: 114, endPoint x: 269, endPoint y: 106, distance: 93.9
click at [268, 106] on input "Meeting with [PERSON_NAME]" at bounding box center [226, 114] width 155 height 20
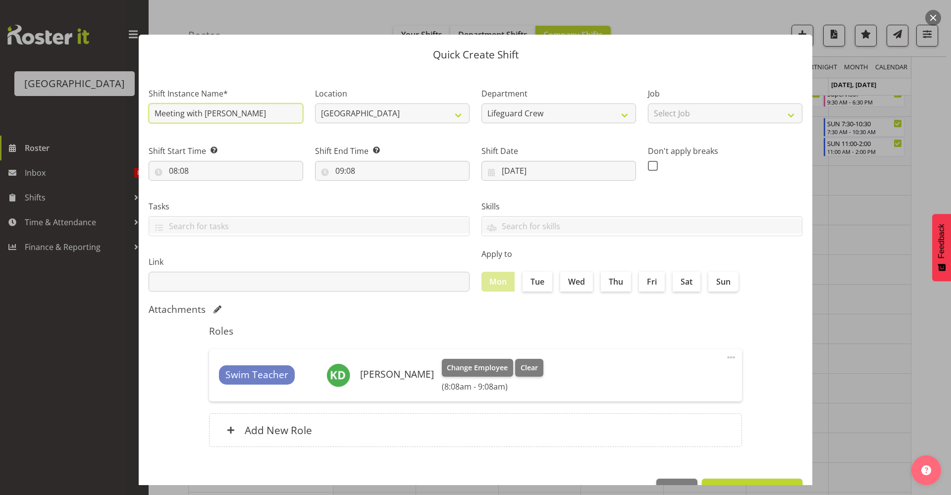
drag, startPoint x: 265, startPoint y: 113, endPoint x: 136, endPoint y: 111, distance: 129.3
click at [136, 111] on div "Quick Create Shift Shift Instance Name* Meeting with Te Mahi Ako Location [GEOG…" at bounding box center [475, 247] width 693 height 475
type input "Meeting with [PERSON_NAME]"
click at [197, 176] on input "08:08" at bounding box center [226, 171] width 155 height 20
click at [219, 205] on select "00 01 02 03 04 05 06 07 08 09 10 11 12 13 14 15 16 17 18 19 20 21 22 23" at bounding box center [216, 197] width 22 height 20
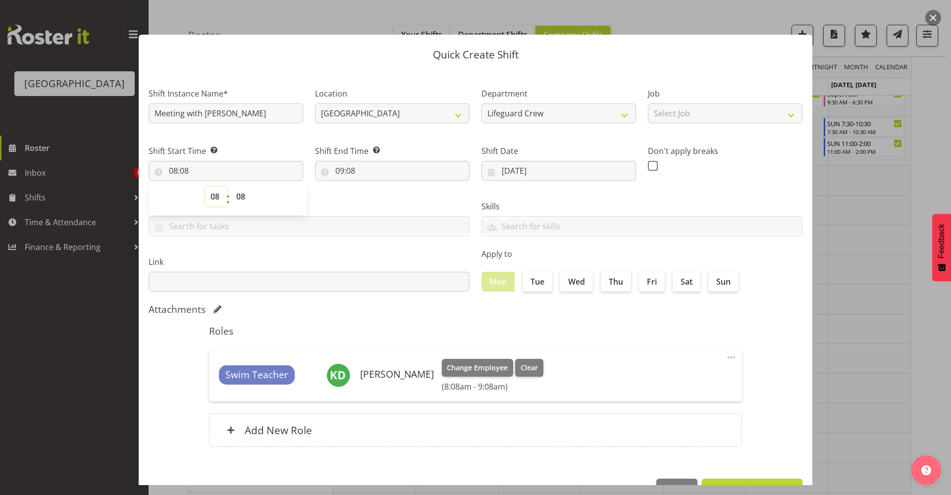
select select "16"
click at [205, 187] on select "00 01 02 03 04 05 06 07 08 09 10 11 12 13 14 15 16 17 18 19 20 21 22 23" at bounding box center [216, 197] width 22 height 20
type input "16:08"
click at [240, 189] on select "00 01 02 03 04 05 06 07 08 09 10 11 12 13 14 15 16 17 18 19 20 21 22 23 24 25 2…" at bounding box center [242, 197] width 22 height 20
select select "1"
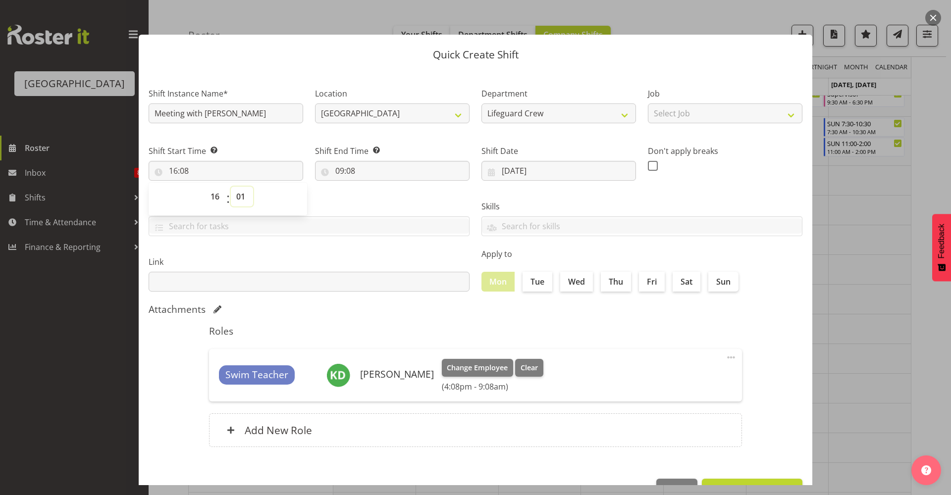
click at [231, 187] on select "00 01 02 03 04 05 06 07 08 09 10 11 12 13 14 15 16 17 18 19 20 21 22 23 24 25 2…" at bounding box center [242, 197] width 22 height 20
type input "16:01"
click at [249, 199] on select "00 01 02 03 04 05 06 07 08 09 10 11 12 13 14 15 16 17 18 19 20 21 22 23 24 25 2…" at bounding box center [242, 197] width 22 height 20
select select "0"
click at [231, 187] on select "00 01 02 03 04 05 06 07 08 09 10 11 12 13 14 15 16 17 18 19 20 21 22 23 24 25 2…" at bounding box center [242, 197] width 22 height 20
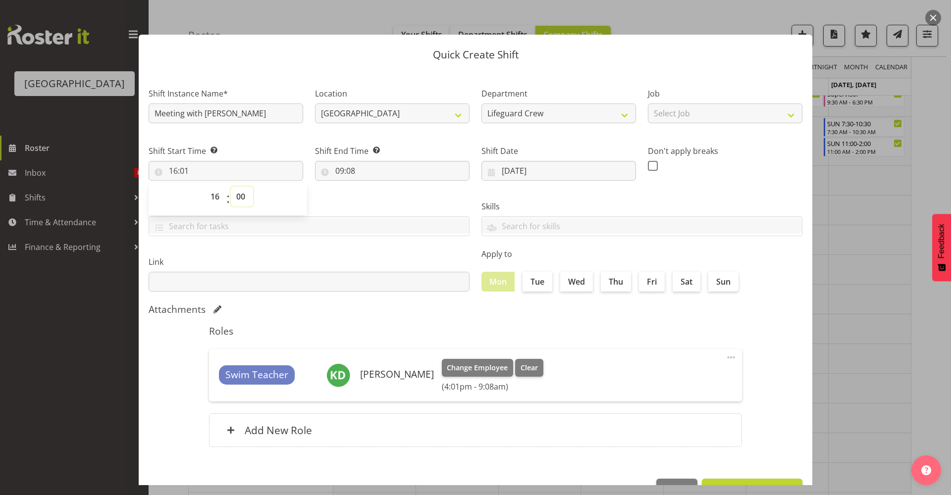
type input "16:00"
click at [362, 167] on input "09:08" at bounding box center [392, 171] width 155 height 20
click at [385, 198] on select "00 01 02 03 04 05 06 07 08 09 10 11 12 13 14 15 16 17 18 19 20 21 22 23" at bounding box center [382, 197] width 22 height 20
select select "18"
click at [371, 187] on select "00 01 02 03 04 05 06 07 08 09 10 11 12 13 14 15 16 17 18 19 20 21 22 23" at bounding box center [382, 197] width 22 height 20
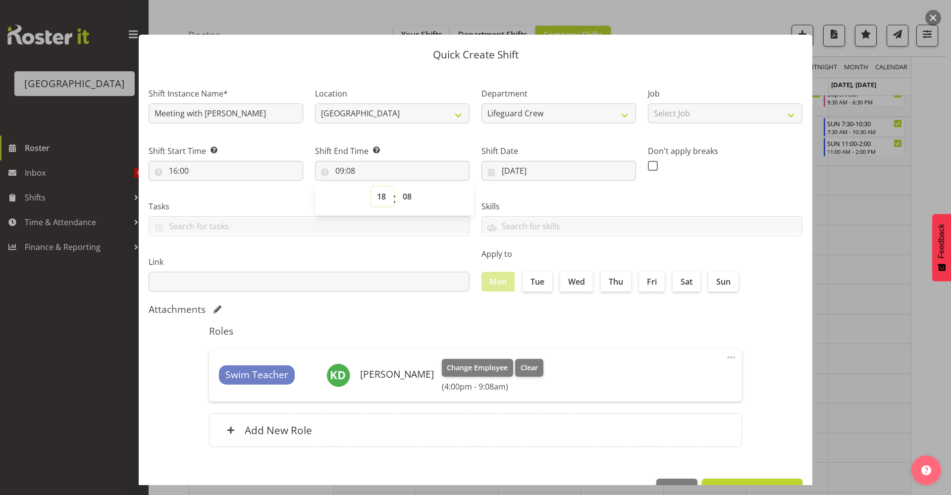
type input "18:08"
click at [405, 191] on select "00 01 02 03 04 05 06 07 08 09 10 11 12 13 14 15 16 17 18 19 20 21 22 23 24 25 2…" at bounding box center [408, 197] width 22 height 20
select select "0"
click at [397, 187] on select "00 01 02 03 04 05 06 07 08 09 10 11 12 13 14 15 16 17 18 19 20 21 22 23 24 25 2…" at bounding box center [408, 197] width 22 height 20
type input "18:00"
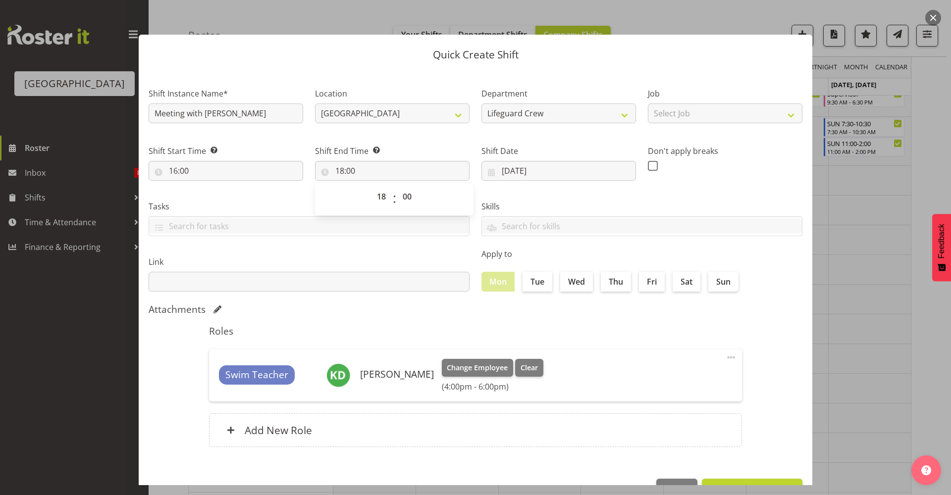
click at [393, 259] on label "Link" at bounding box center [309, 262] width 321 height 12
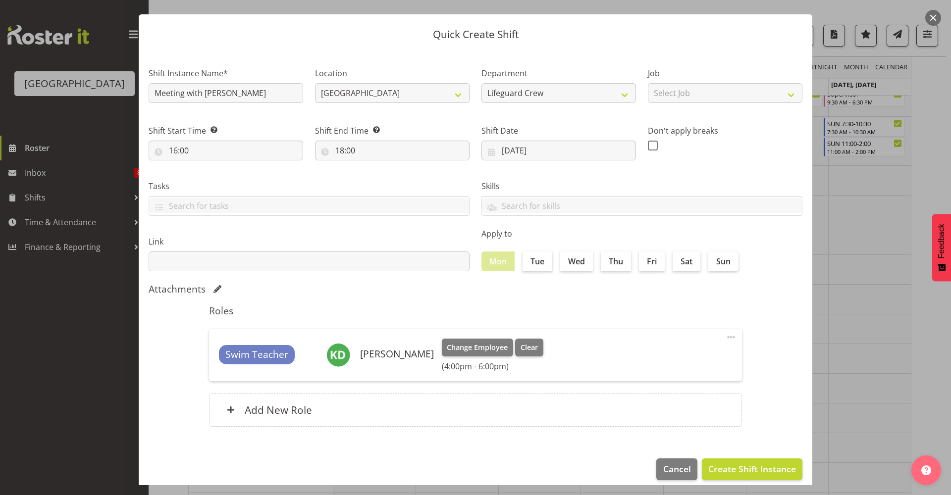
scroll to position [30, 0]
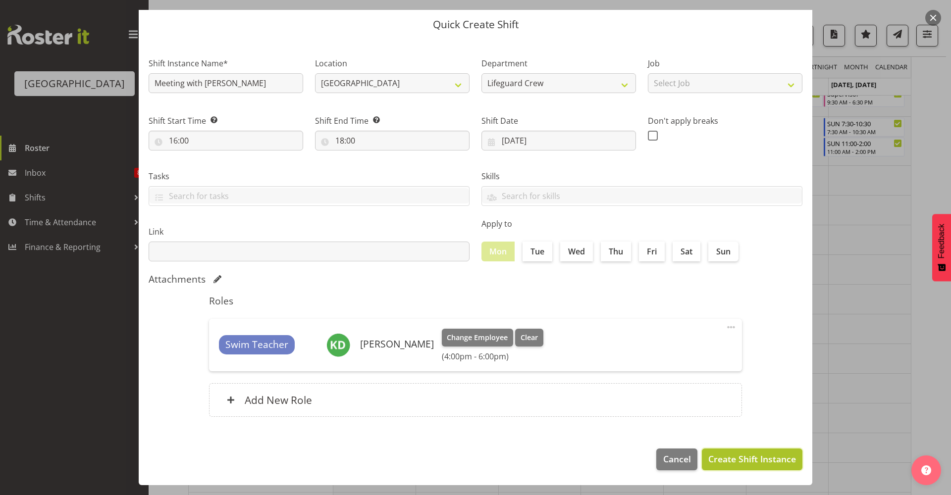
click at [758, 456] on span "Create Shift Instance" at bounding box center [752, 459] width 88 height 13
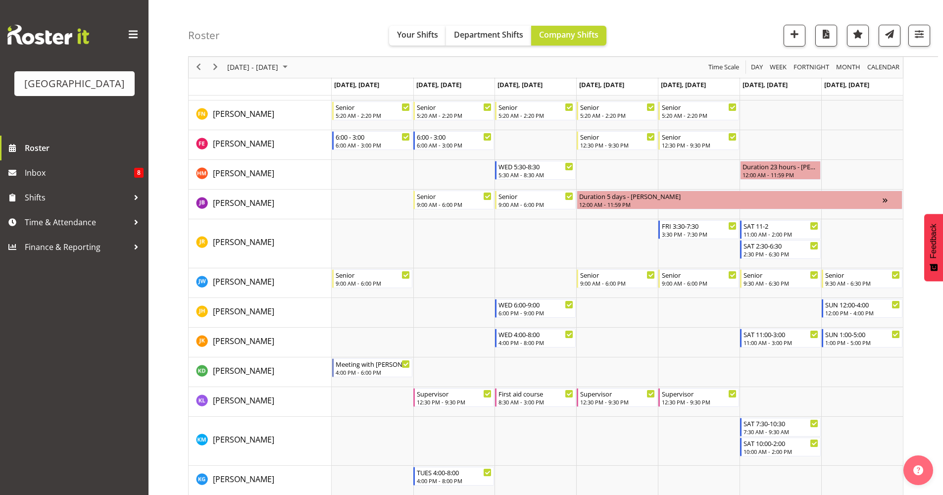
scroll to position [452, 0]
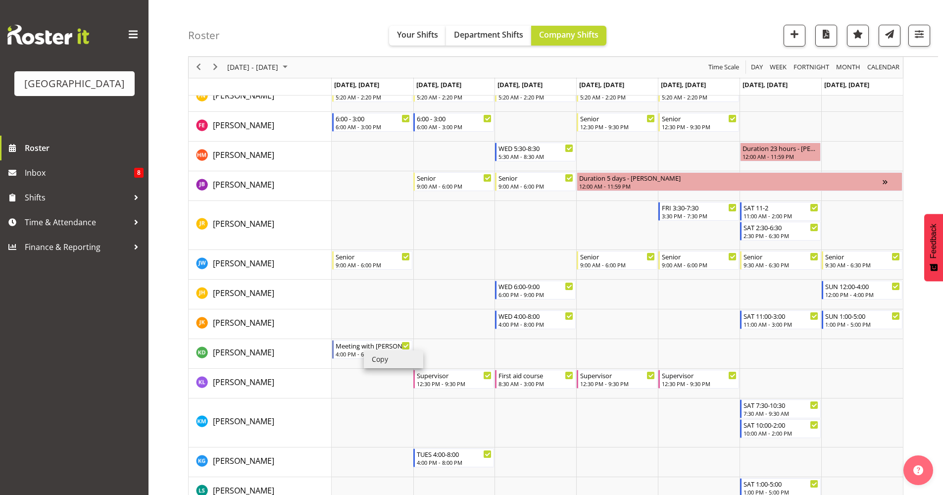
click at [384, 359] on li "Copy" at bounding box center [393, 360] width 59 height 18
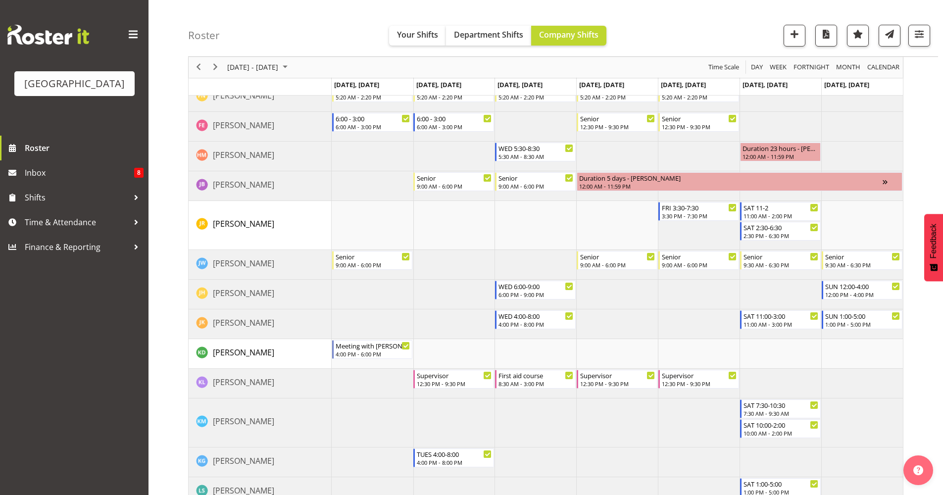
scroll to position [491, 0]
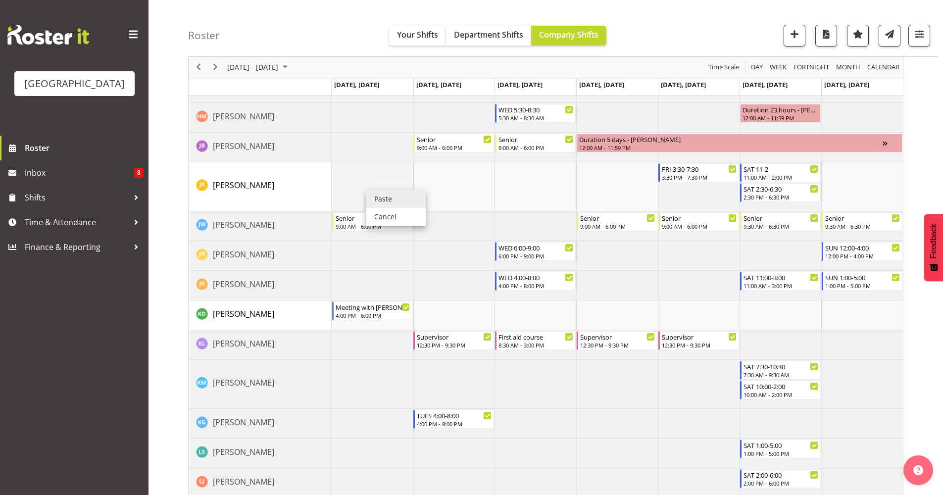
click at [376, 200] on li "Paste" at bounding box center [395, 199] width 59 height 18
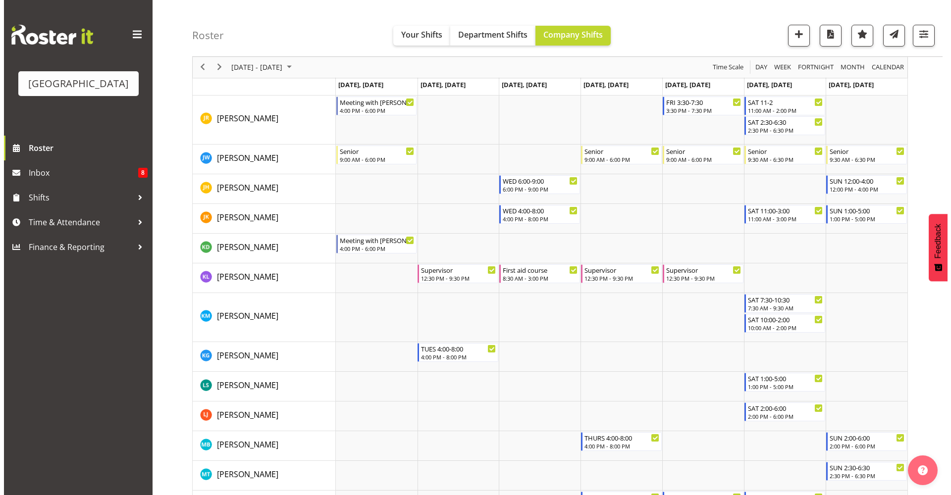
scroll to position [560, 0]
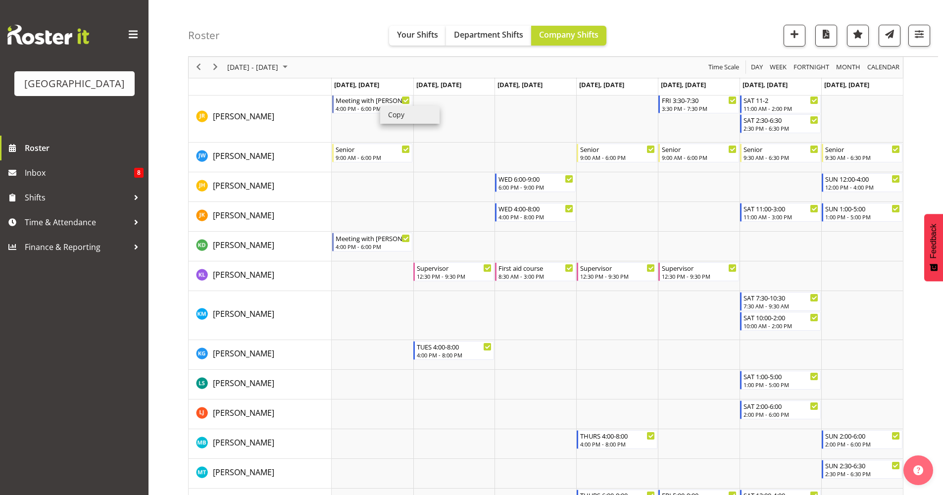
click at [395, 113] on li "Copy" at bounding box center [409, 115] width 59 height 18
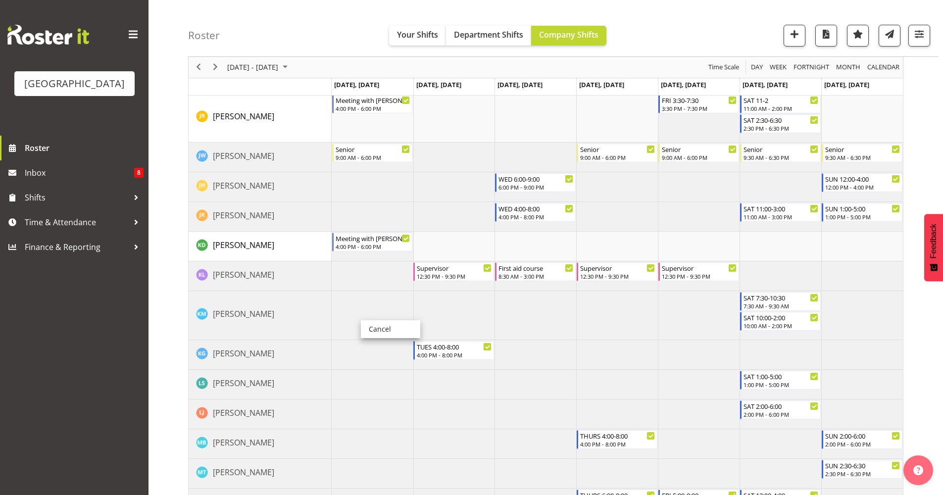
click at [173, 316] on div "Roster Your Shifts Department Shifts Company Shifts All Locations [GEOGRAPHIC_D…" at bounding box center [546, 323] width 795 height 1712
click at [178, 356] on div "Roster Your Shifts Department Shifts Company Shifts All Locations [GEOGRAPHIC_D…" at bounding box center [546, 323] width 795 height 1712
click at [364, 321] on td "Timeline Week of October 6, 2025" at bounding box center [373, 315] width 82 height 49
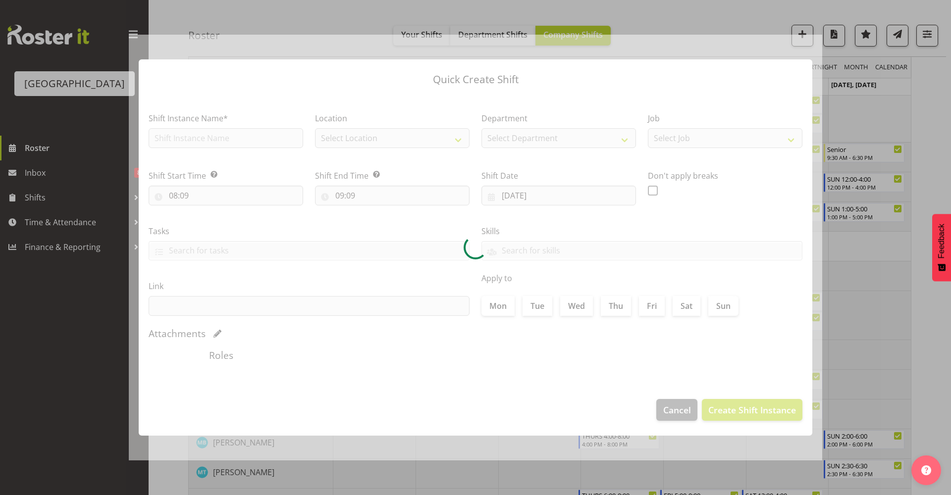
click at [364, 321] on div at bounding box center [475, 248] width 693 height 426
type input "[DATE]"
checkbox input "true"
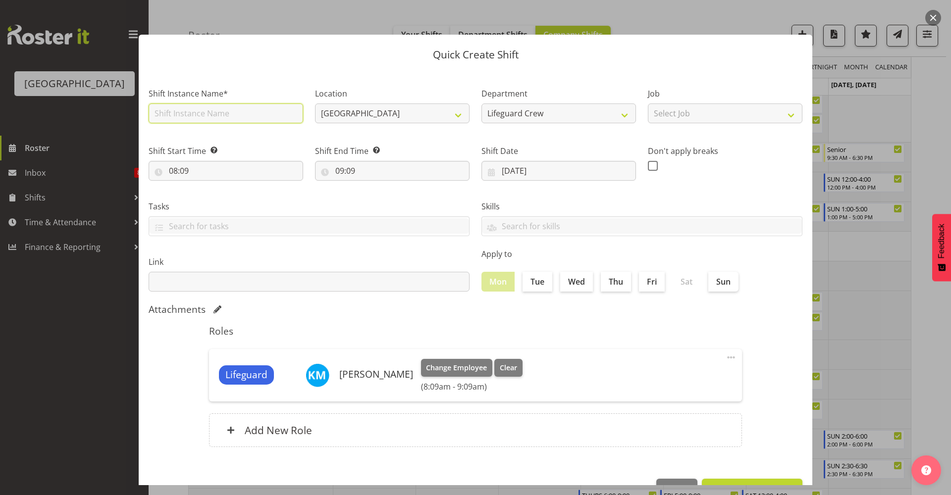
click at [223, 115] on input "text" at bounding box center [226, 114] width 155 height 20
type input "Meeting with [PERSON_NAME]"
click at [230, 178] on input "08:09" at bounding box center [226, 171] width 155 height 20
click at [207, 208] on span "00 01 02 03 04 05 06 07 08 09 10 11 12 13 14 15 16 17 18 19 20 21 22 23" at bounding box center [216, 199] width 22 height 25
click at [211, 195] on select "00 01 02 03 04 05 06 07 08 09 10 11 12 13 14 15 16 17 18 19 20 21 22 23" at bounding box center [216, 197] width 22 height 20
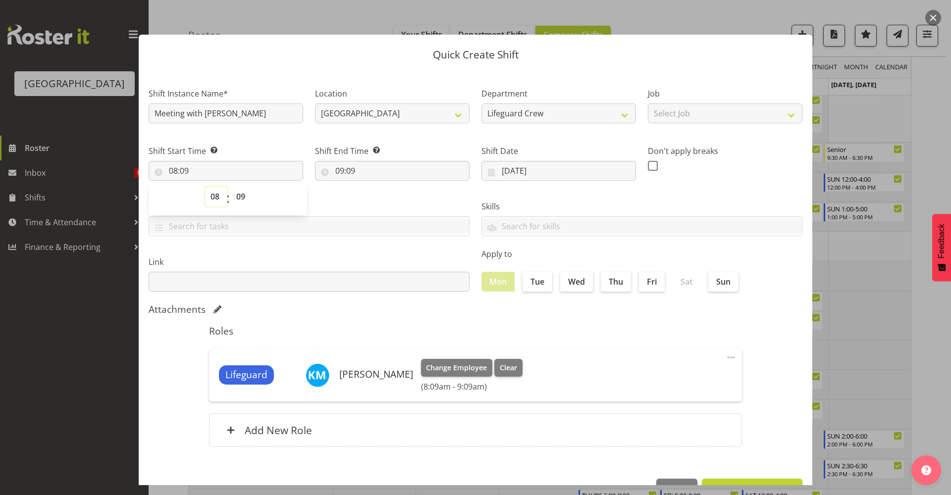
select select "16"
click at [205, 187] on select "00 01 02 03 04 05 06 07 08 09 10 11 12 13 14 15 16 17 18 19 20 21 22 23" at bounding box center [216, 197] width 22 height 20
type input "16:09"
click at [237, 196] on select "00 01 02 03 04 05 06 07 08 09 10 11 12 13 14 15 16 17 18 19 20 21 22 23 24 25 2…" at bounding box center [242, 197] width 22 height 20
select select "0"
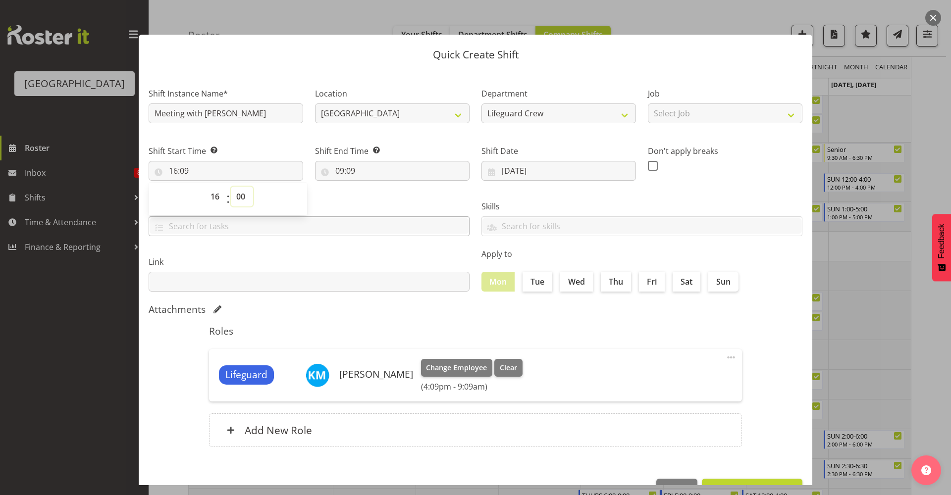
click at [231, 187] on select "00 01 02 03 04 05 06 07 08 09 10 11 12 13 14 15 16 17 18 19 20 21 22 23 24 25 2…" at bounding box center [242, 197] width 22 height 20
type input "16:00"
click at [345, 167] on input "09:09" at bounding box center [392, 171] width 155 height 20
click at [381, 195] on select "00 01 02 03 04 05 06 07 08 09 10 11 12 13 14 15 16 17 18 19 20 21 22 23" at bounding box center [382, 197] width 22 height 20
select select "18"
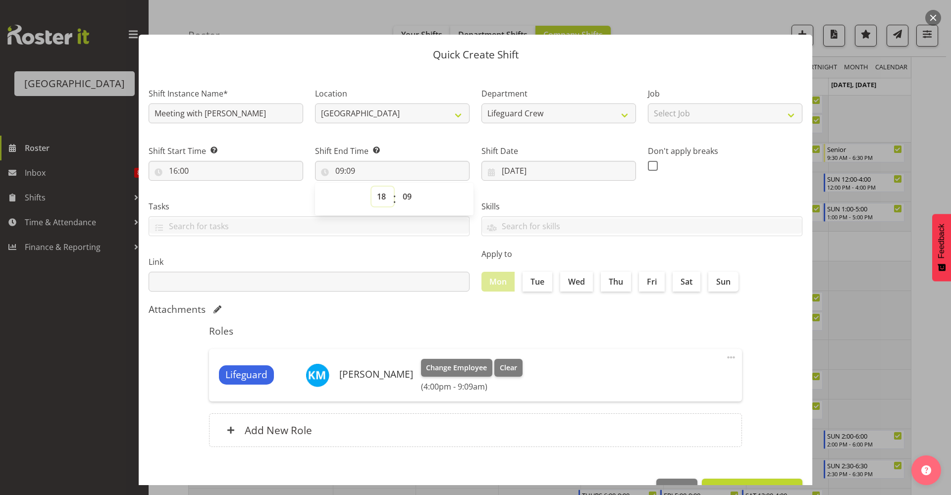
click at [371, 187] on select "00 01 02 03 04 05 06 07 08 09 10 11 12 13 14 15 16 17 18 19 20 21 22 23" at bounding box center [382, 197] width 22 height 20
type input "18:09"
click at [396, 196] on div "00 01 02 03 04 05 06 07 08 09 10 11 12 13 14 15 16 17 18 19 20 21 22 23 24 25 2…" at bounding box center [407, 199] width 22 height 25
click at [399, 197] on select "00 01 02 03 04 05 06 07 08 09 10 11 12 13 14 15 16 17 18 19 20 21 22 23 24 25 2…" at bounding box center [408, 197] width 22 height 20
select select "0"
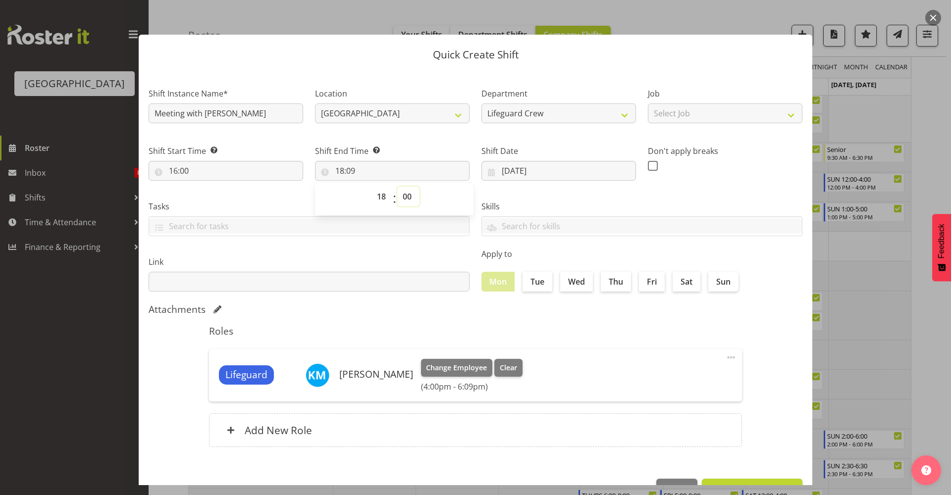
click at [397, 187] on select "00 01 02 03 04 05 06 07 08 09 10 11 12 13 14 15 16 17 18 19 20 21 22 23 24 25 2…" at bounding box center [408, 197] width 22 height 20
type input "18:00"
click at [439, 280] on input "text" at bounding box center [309, 282] width 321 height 20
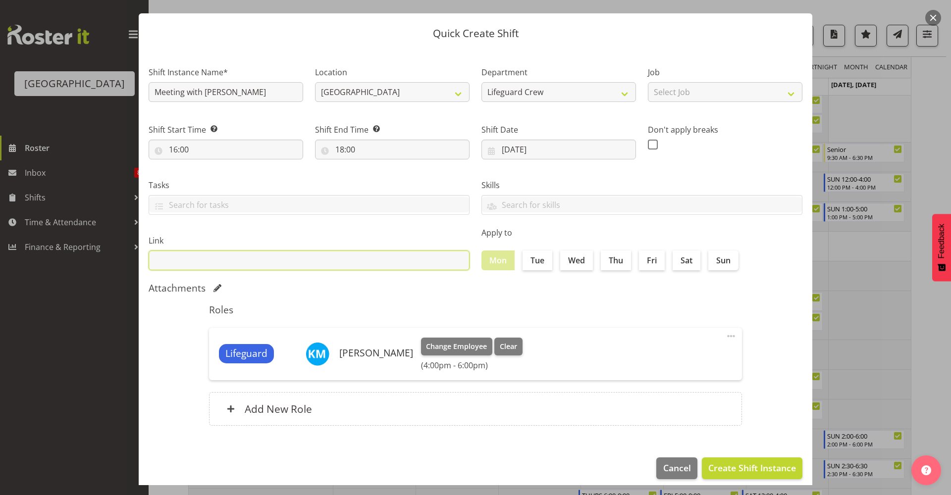
scroll to position [30, 0]
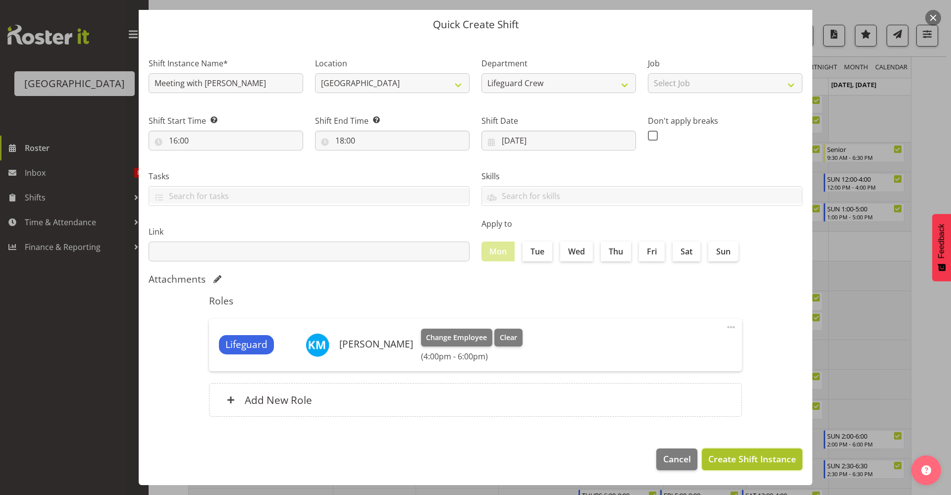
click at [749, 457] on span "Create Shift Instance" at bounding box center [752, 459] width 88 height 13
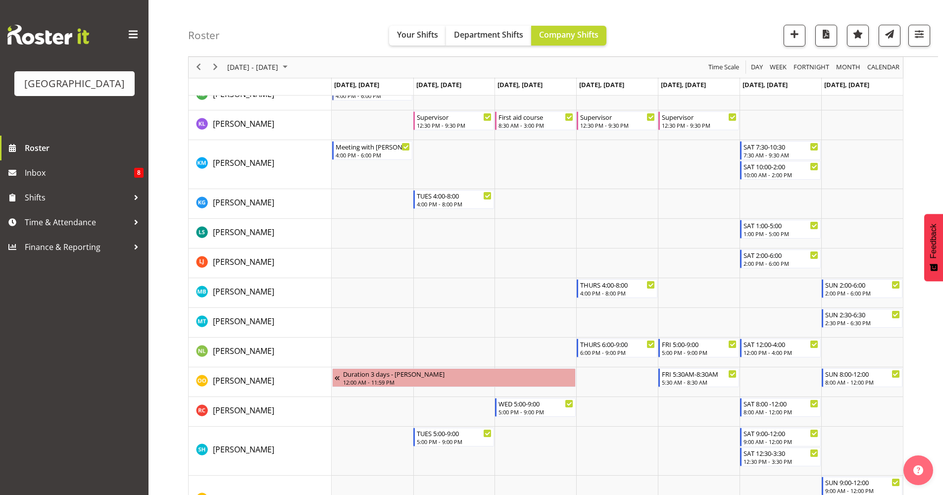
scroll to position [713, 0]
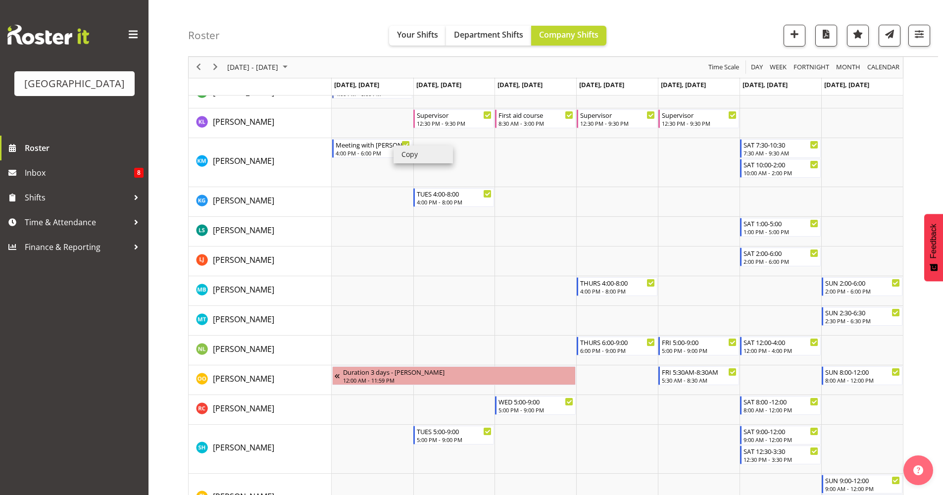
click at [413, 155] on li "Copy" at bounding box center [423, 155] width 59 height 18
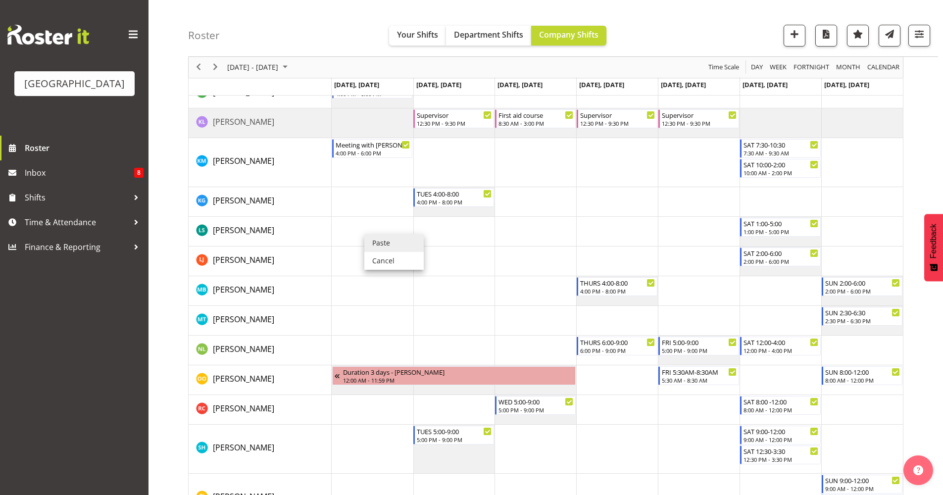
click at [370, 240] on li "Paste" at bounding box center [393, 243] width 59 height 18
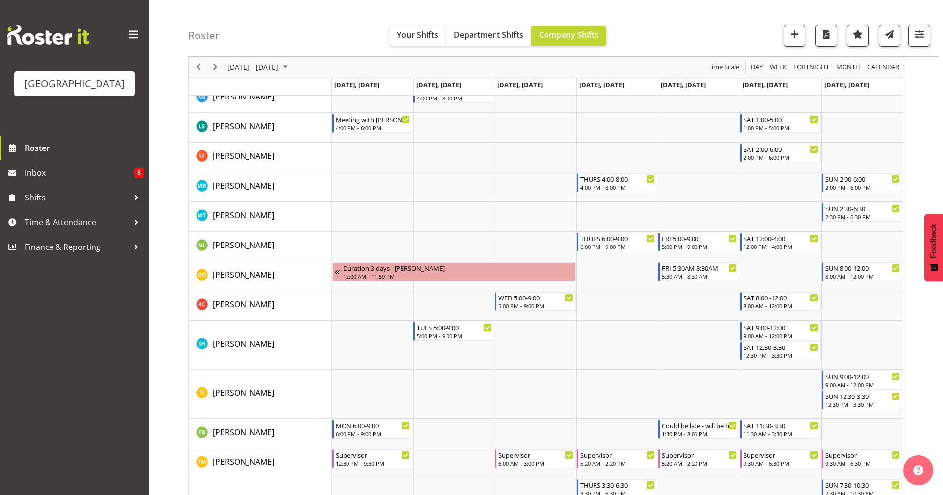
scroll to position [818, 0]
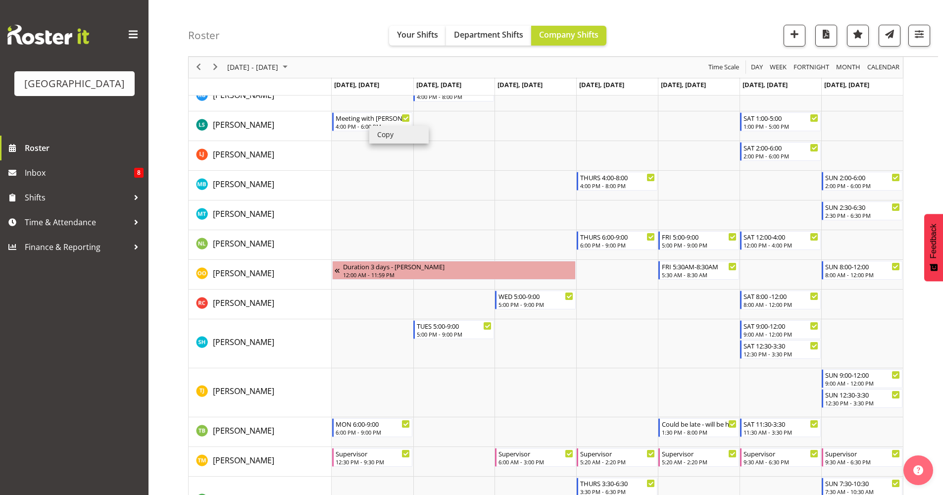
click at [394, 136] on li "Copy" at bounding box center [398, 135] width 59 height 18
click at [365, 402] on li "Paste" at bounding box center [384, 404] width 59 height 18
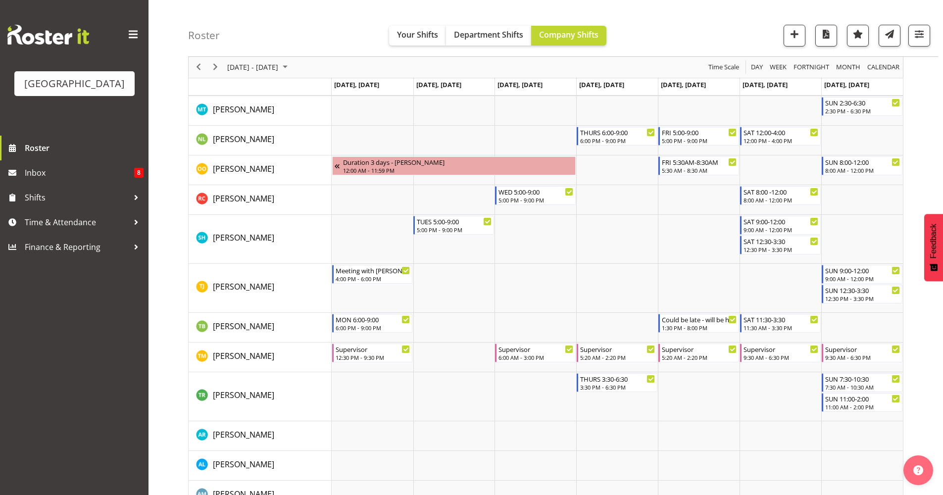
scroll to position [915, 0]
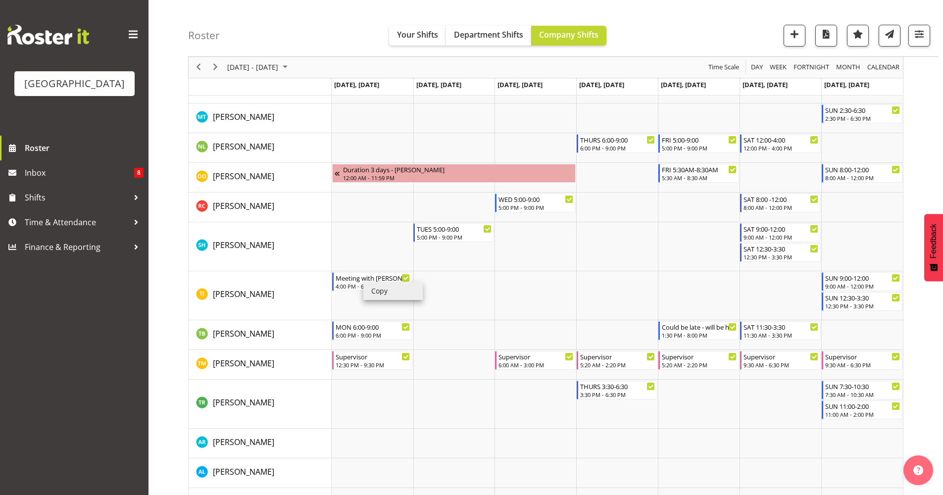
click at [391, 293] on li "Copy" at bounding box center [393, 291] width 59 height 18
click at [392, 461] on li "Paste" at bounding box center [394, 459] width 59 height 18
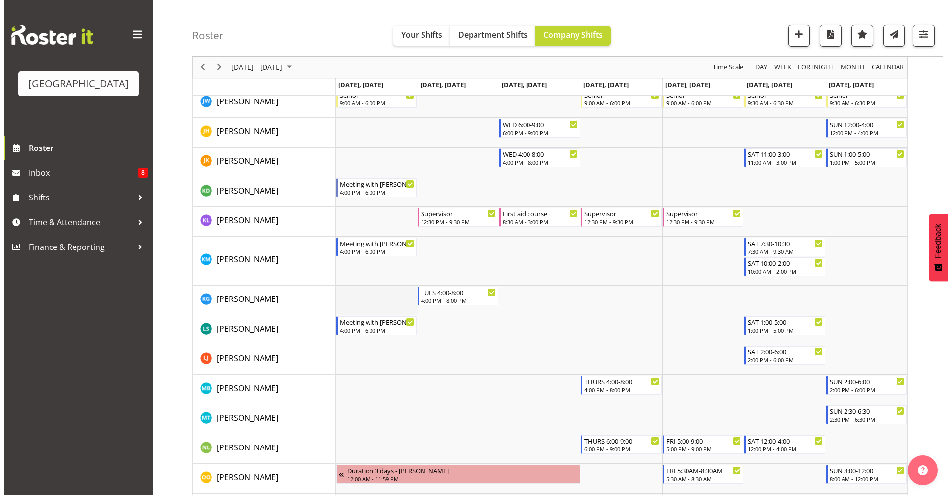
scroll to position [858, 0]
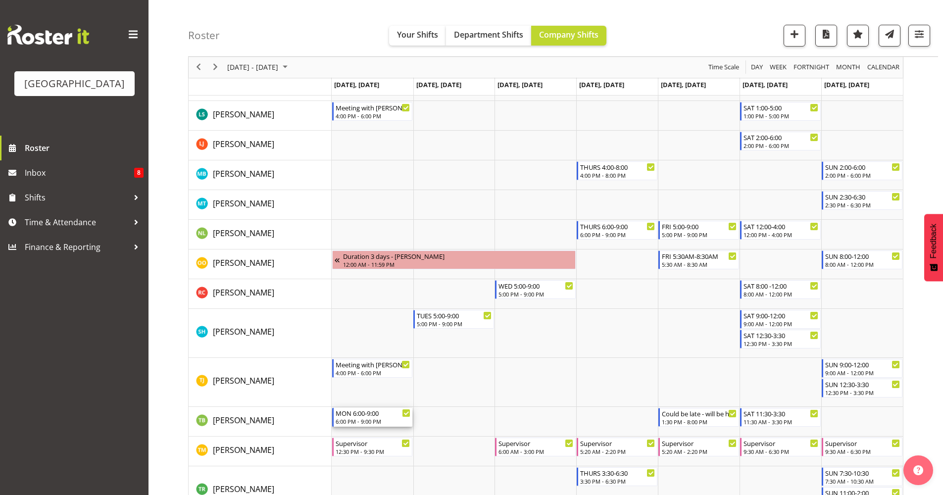
click at [374, 422] on div "6:00 PM - 9:00 PM" at bounding box center [373, 421] width 75 height 8
click at [0, 0] on div at bounding box center [0, 0] width 0 height 0
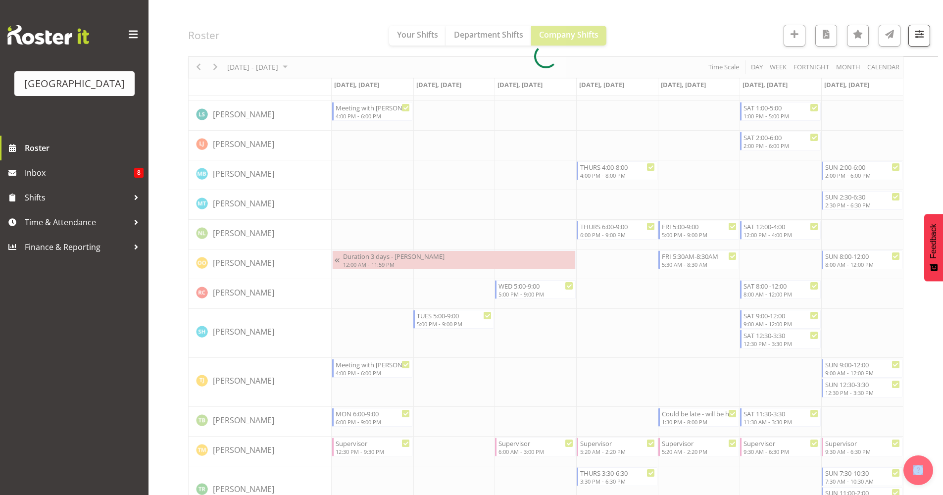
select select "9"
select select "2025"
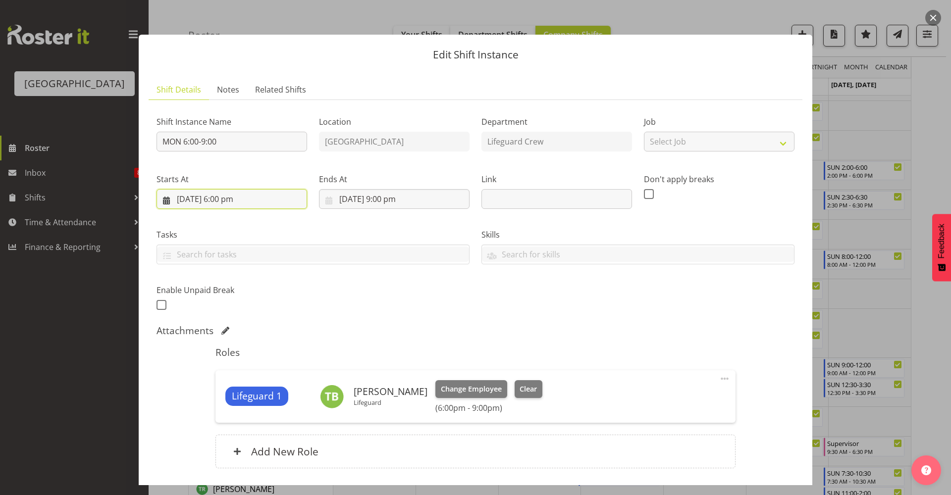
click at [269, 208] on input "[DATE] 6:00 pm" at bounding box center [231, 199] width 151 height 20
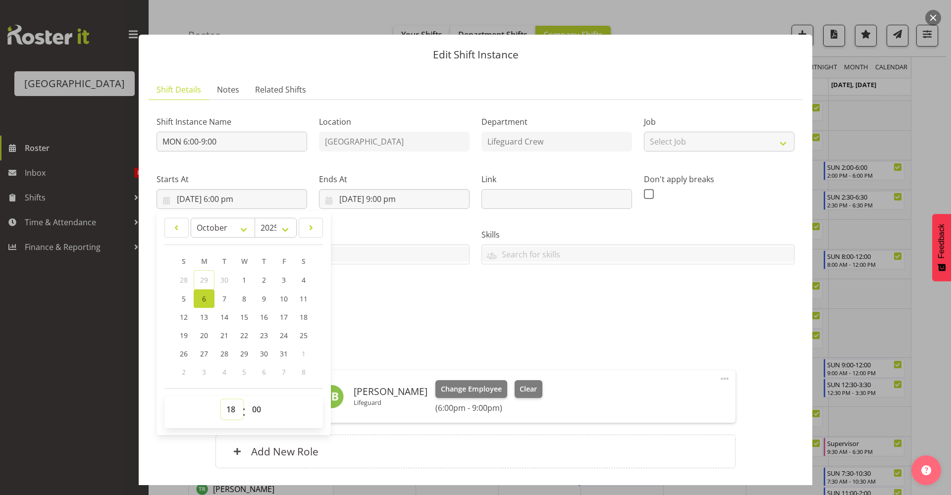
click at [236, 412] on select "00 01 02 03 04 05 06 07 08 09 10 11 12 13 14 15 16 17 18 19 20 21 22 23" at bounding box center [232, 410] width 22 height 20
select select "16"
click at [221, 400] on select "00 01 02 03 04 05 06 07 08 09 10 11 12 13 14 15 16 17 18 19 20 21 22 23" at bounding box center [232, 410] width 22 height 20
type input "[DATE] 4:00 pm"
click at [448, 322] on div "Shift Instance Name MON 6:00-9:00 Location [GEOGRAPHIC_DATA] Department Lifegua…" at bounding box center [475, 294] width 638 height 372
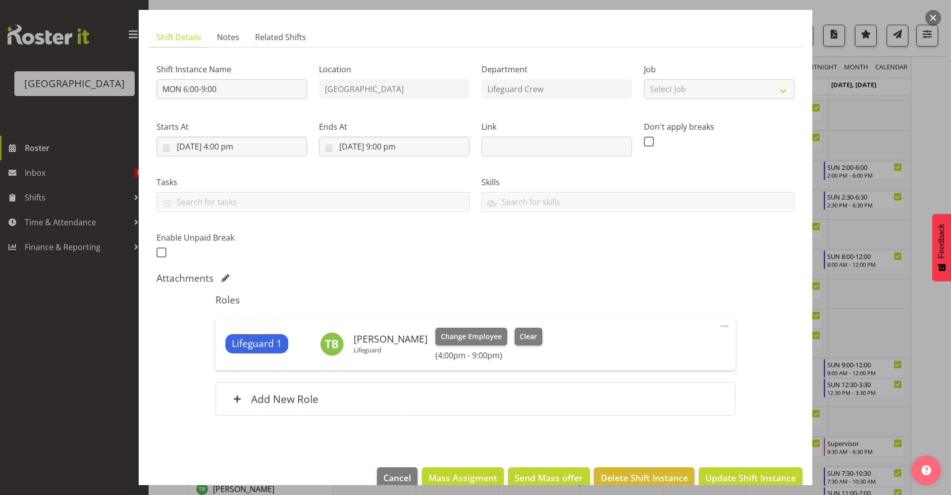
scroll to position [71, 0]
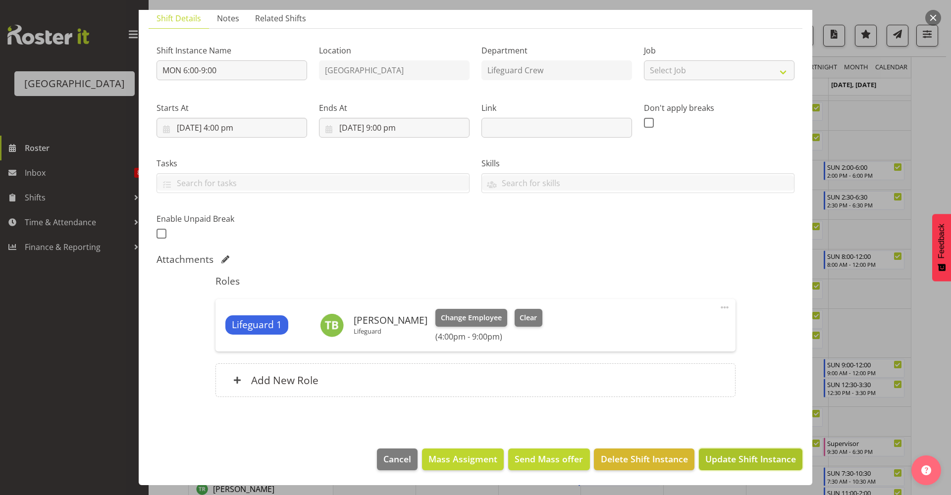
click at [734, 459] on span "Update Shift Instance" at bounding box center [750, 459] width 91 height 13
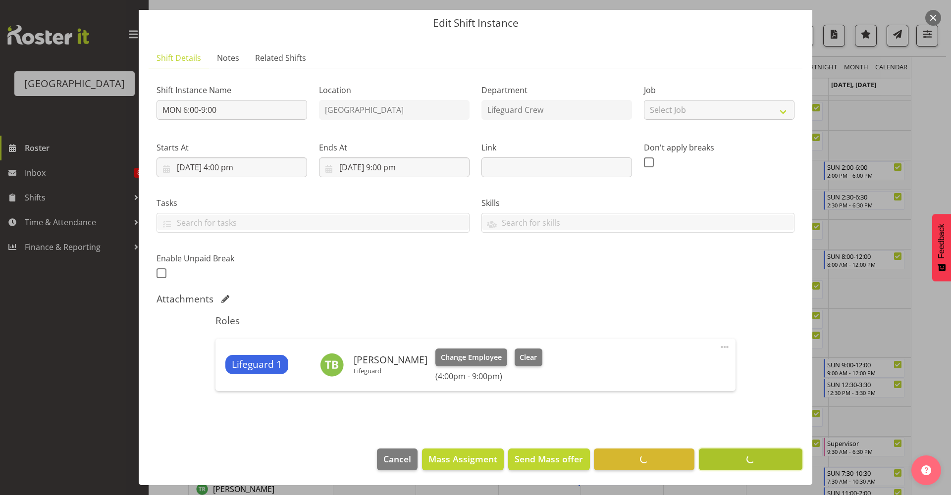
scroll to position [0, 0]
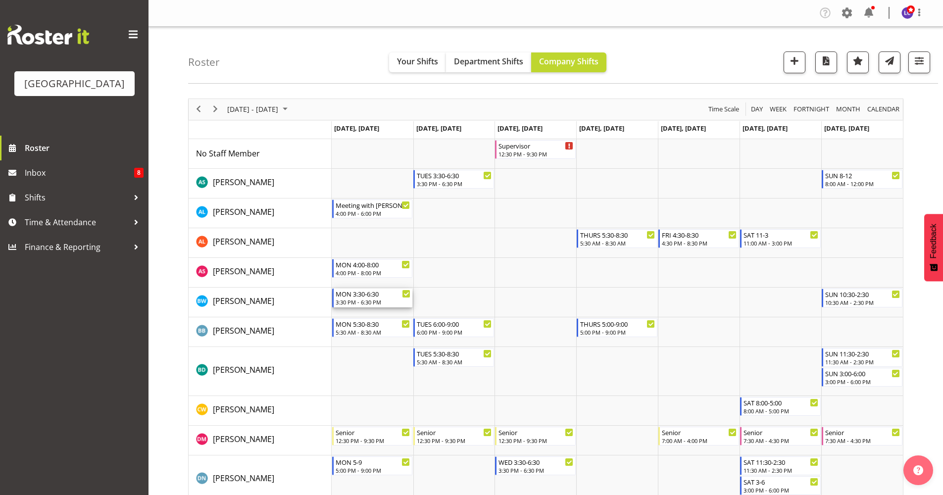
click at [372, 301] on div "3:30 PM - 6:30 PM" at bounding box center [373, 302] width 75 height 8
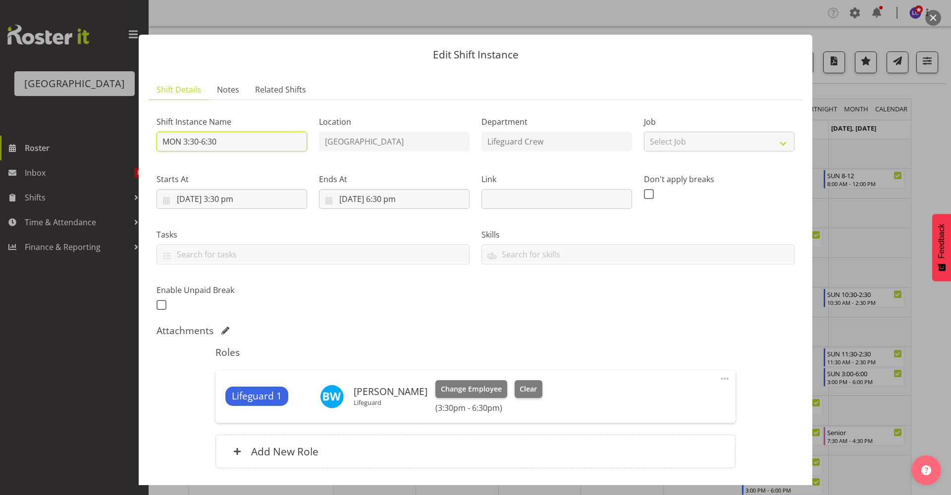
drag, startPoint x: 257, startPoint y: 141, endPoint x: 50, endPoint y: 126, distance: 208.1
click at [50, 126] on div "Edit Shift Instance Shift Details Notes Related Shifts Shift Instance Name MON …" at bounding box center [475, 247] width 951 height 495
type input "Shift as normal but 4.00pm-5.00pm meeting"
click at [367, 304] on div "Shift Instance Name Shift as normal but 4.00pm-5.00pm meeting Location [GEOGRAP…" at bounding box center [476, 210] width 650 height 217
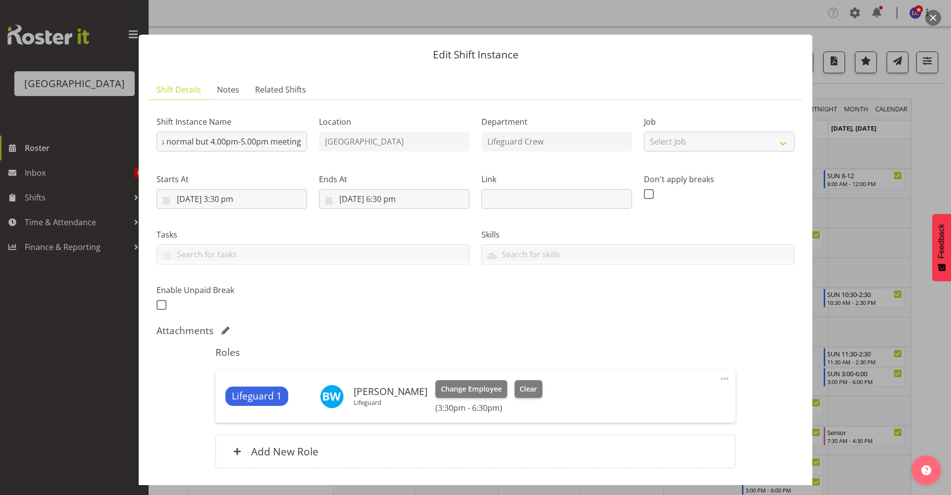
scroll to position [0, 0]
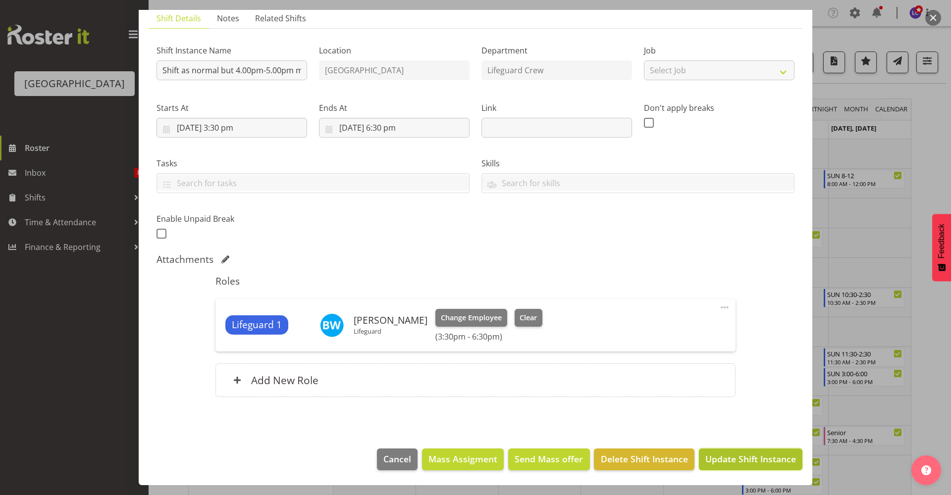
click at [723, 451] on button "Update Shift Instance" at bounding box center [751, 460] width 104 height 22
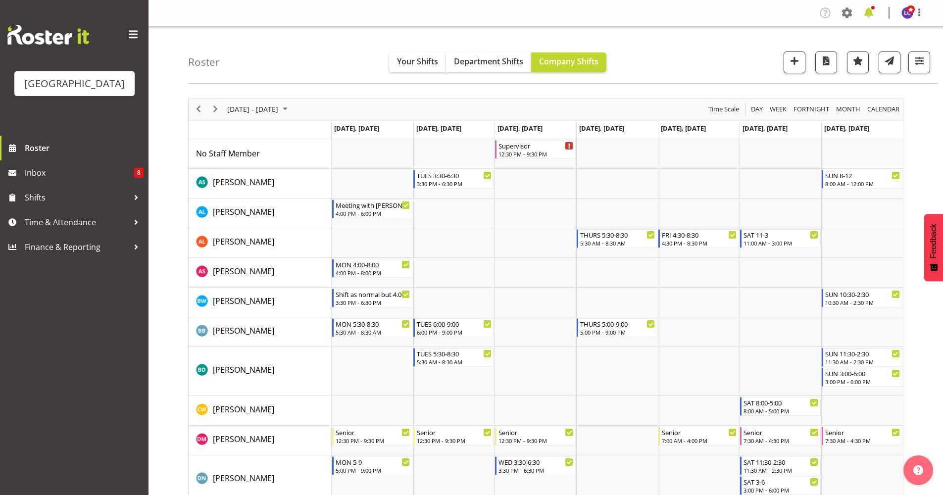
click at [871, 14] on span at bounding box center [869, 13] width 16 height 16
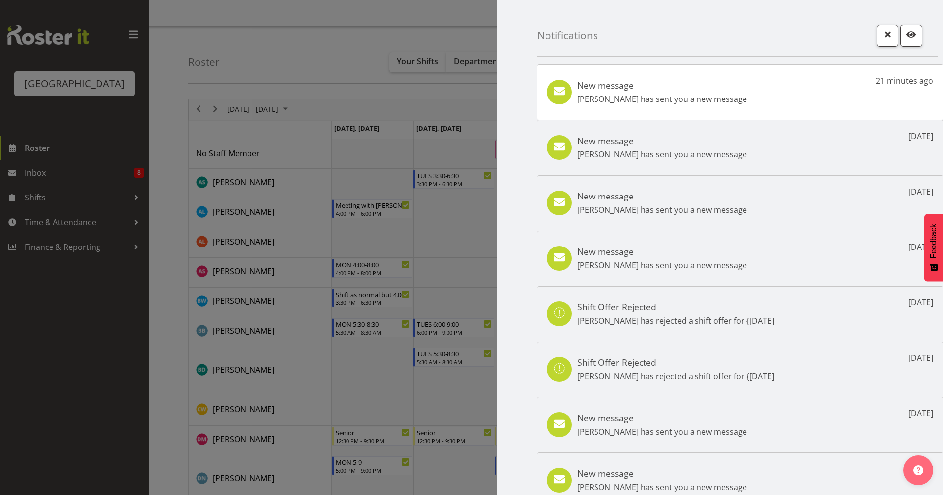
drag, startPoint x: 867, startPoint y: 33, endPoint x: 891, endPoint y: 42, distance: 25.9
click at [869, 33] on div "Notifications" at bounding box center [737, 28] width 401 height 57
click at [882, 38] on span "button" at bounding box center [888, 34] width 13 height 13
